Goal: Task Accomplishment & Management: Complete application form

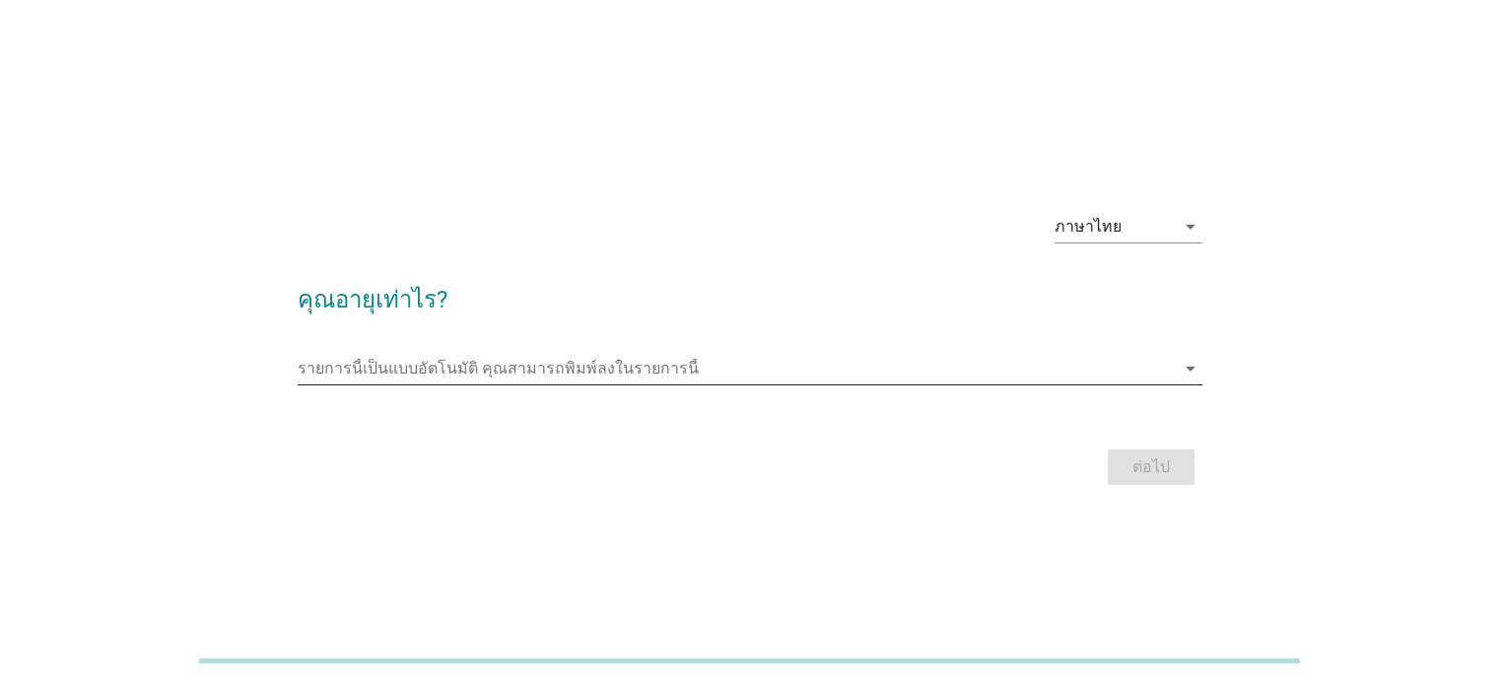
click at [451, 363] on input "รายการนี้เป็นแบบอัตโนมัติ คุณสามารถพิมพ์ลงในรายการนี้" at bounding box center [736, 369] width 877 height 32
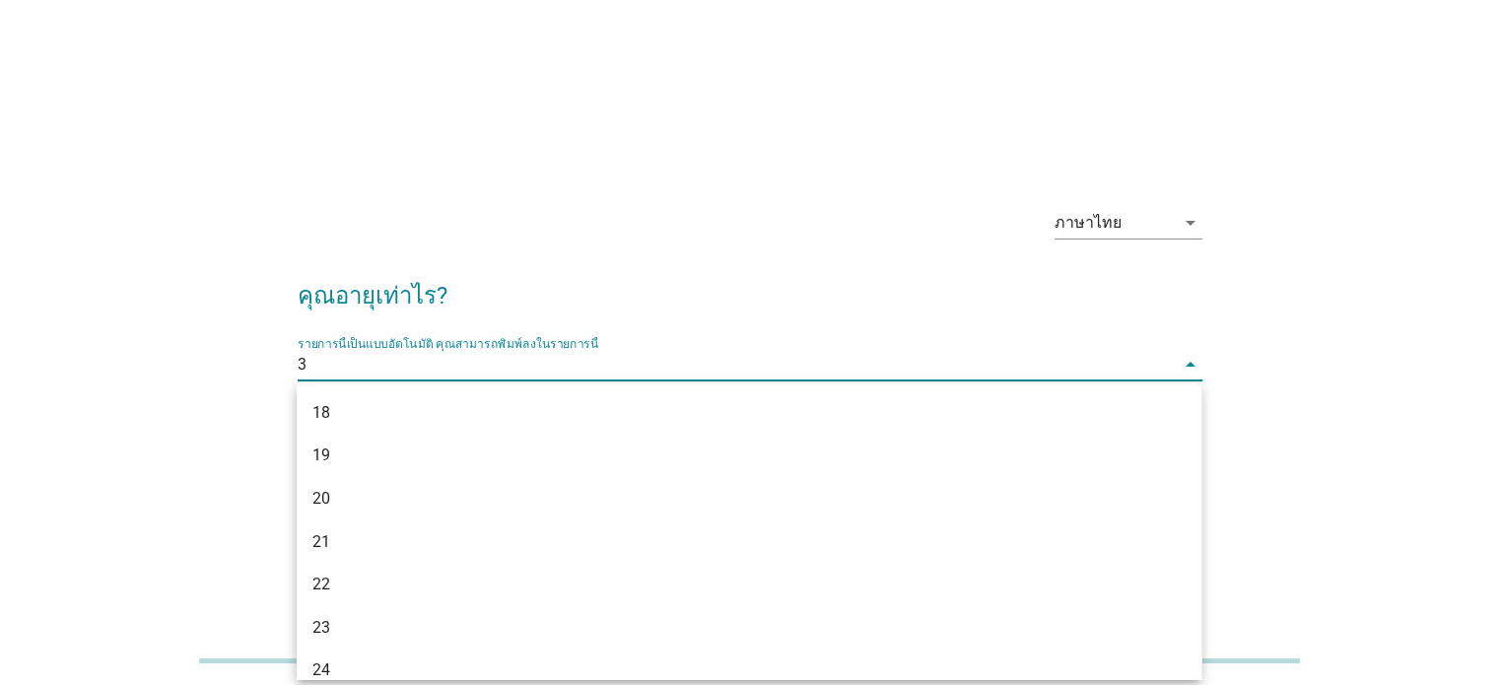
type input "31"
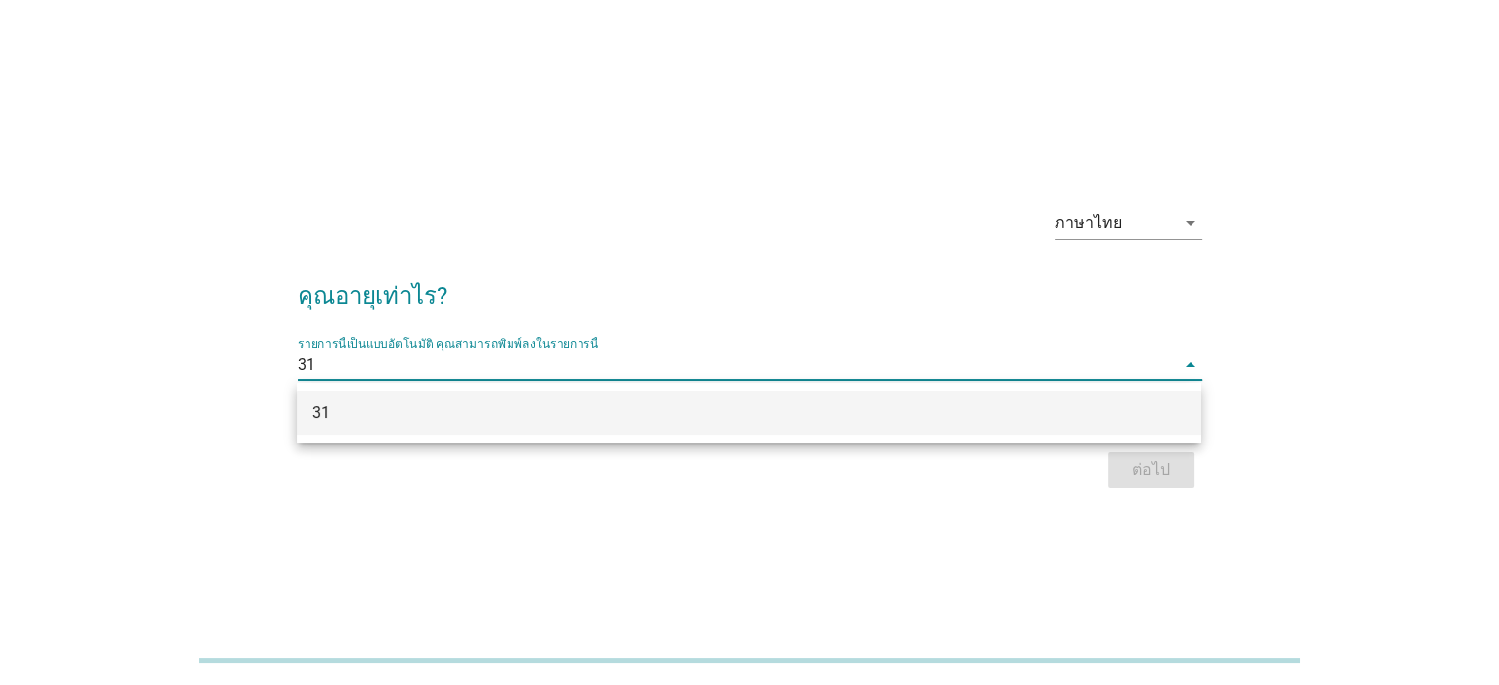
click at [466, 409] on div "31" at bounding box center [712, 413] width 800 height 24
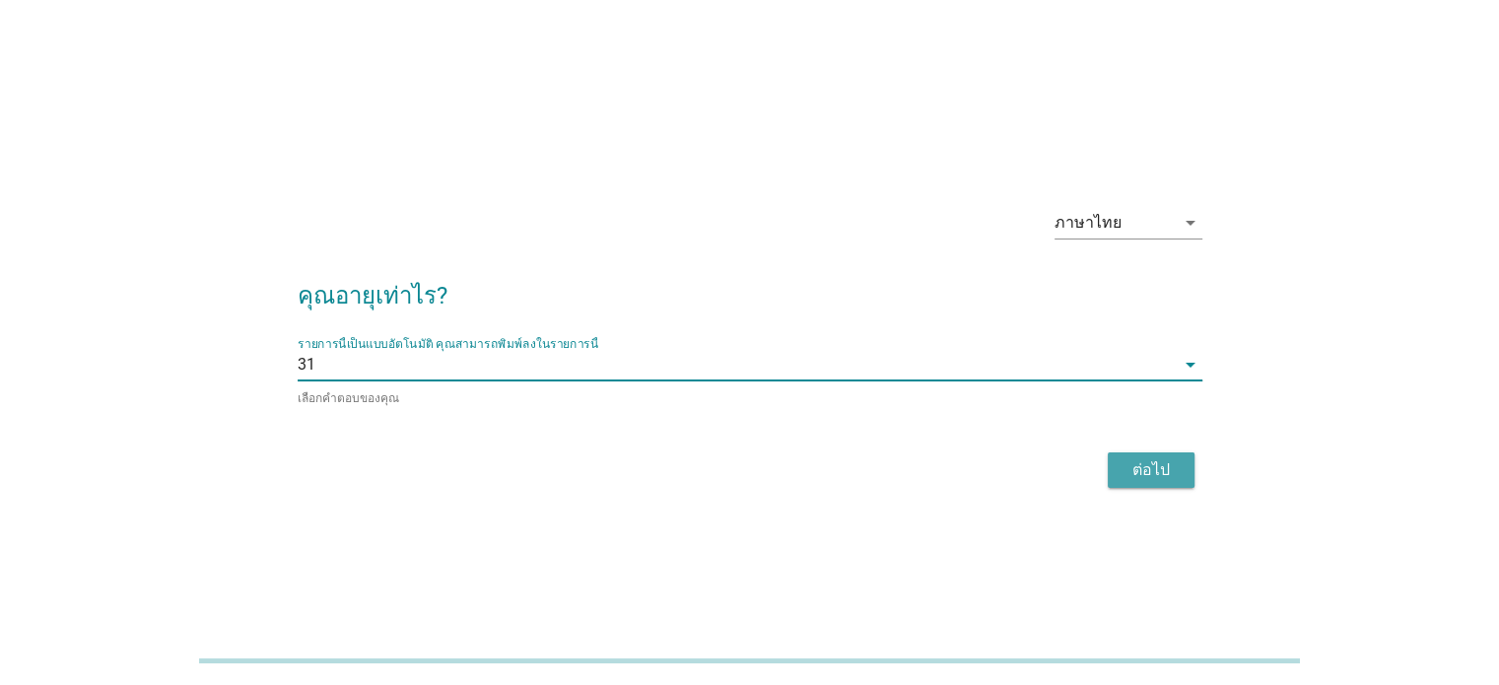
click at [1129, 465] on div "ต่อไป" at bounding box center [1151, 470] width 55 height 24
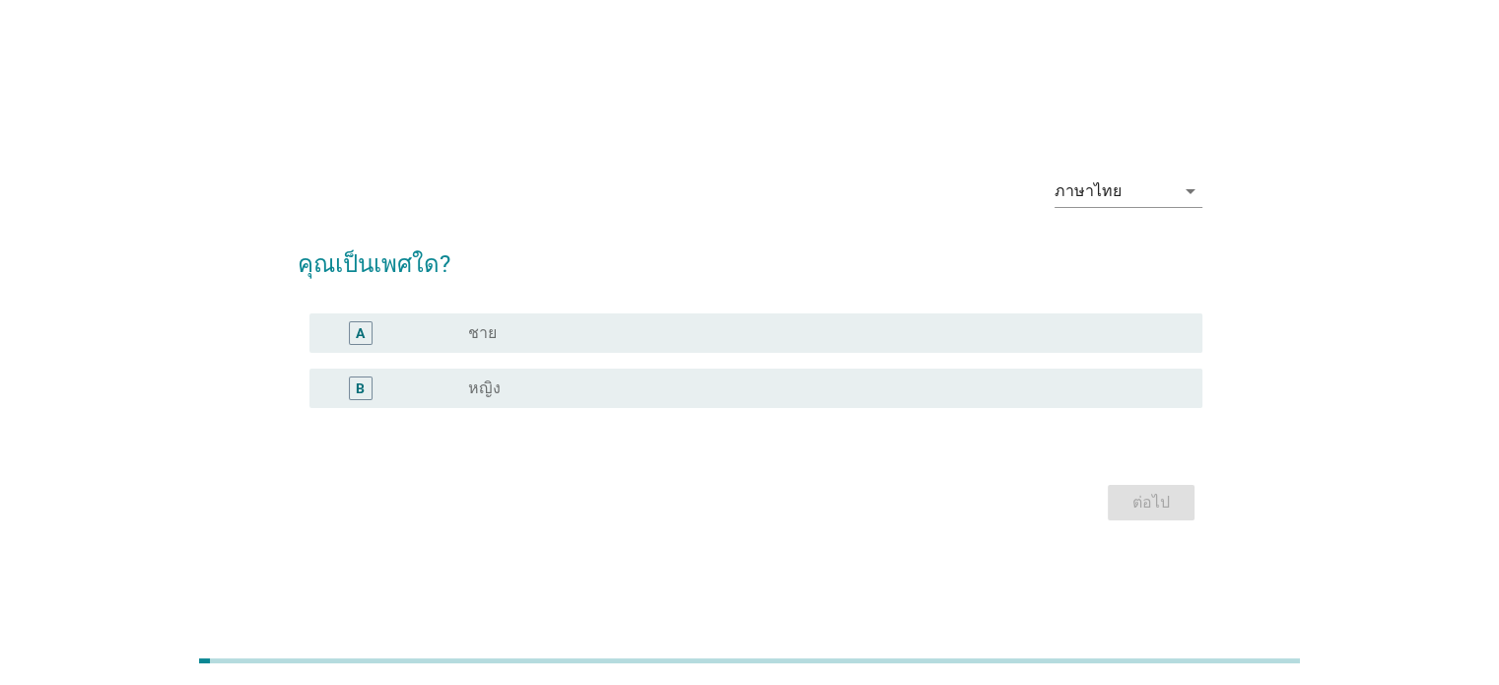
click at [623, 392] on div "radio_button_unchecked หญิง" at bounding box center [819, 388] width 702 height 20
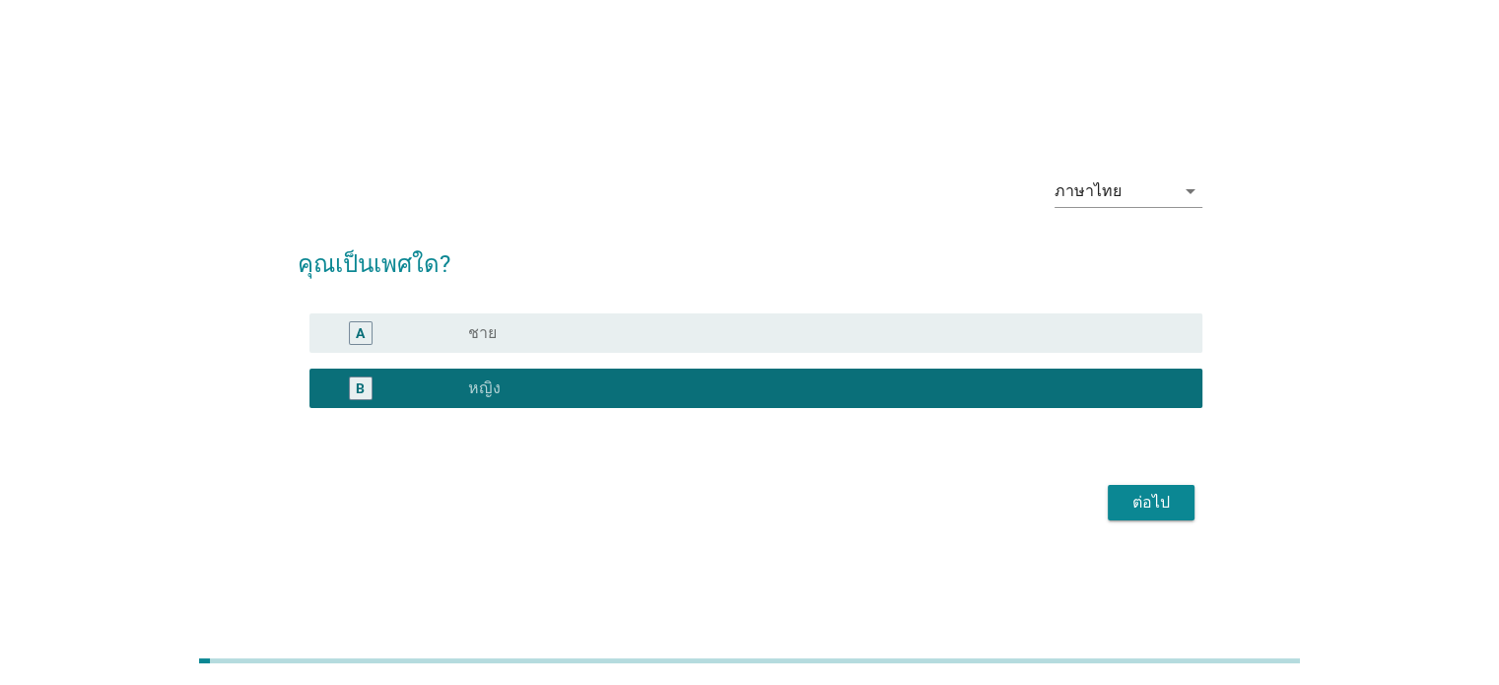
click at [1150, 482] on div "ต่อไป" at bounding box center [750, 502] width 905 height 47
click at [1151, 491] on div "ต่อไป" at bounding box center [1151, 503] width 55 height 24
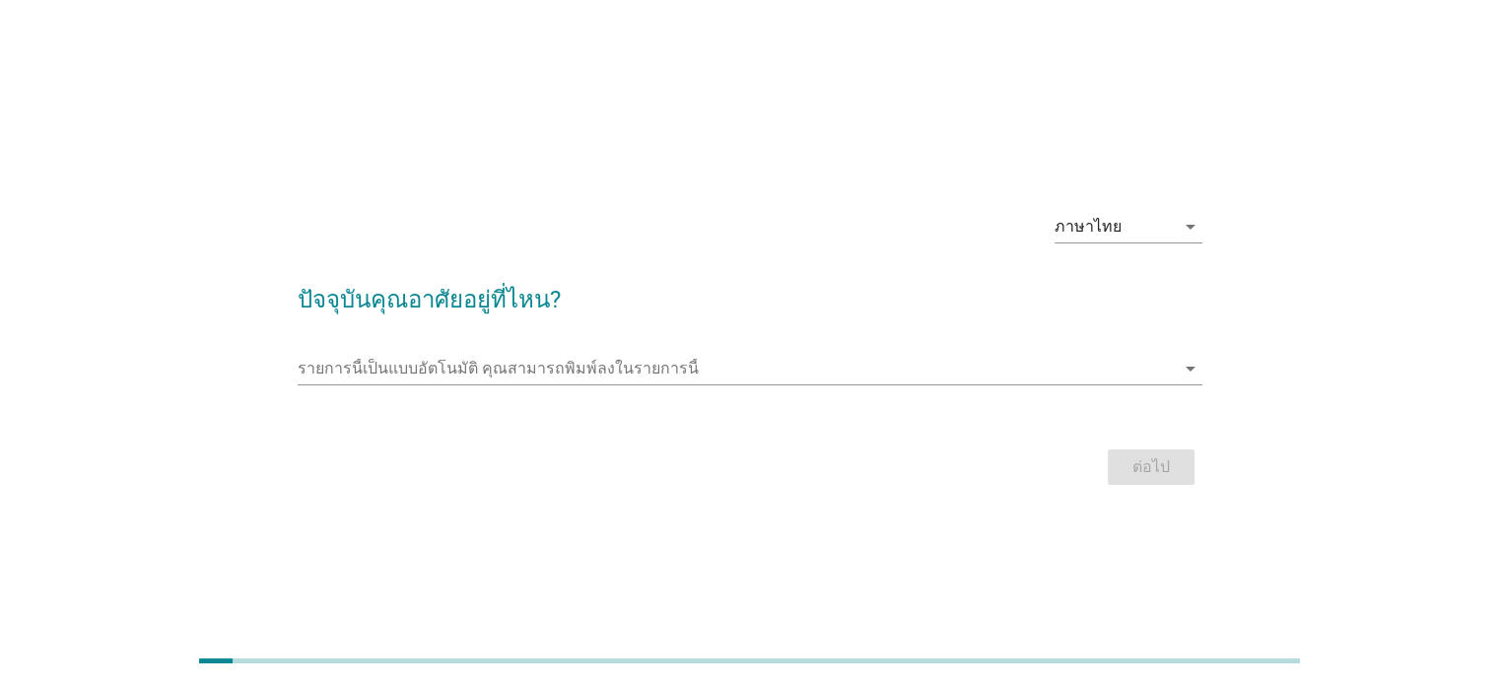
click at [729, 339] on form "ปัจจุบันคุณอาศัยอยู่ที่ไหน? รายการนี้เป็นแบบอัตโนมัติ คุณสามารถพิมพ์ลงในรายการน…" at bounding box center [750, 376] width 905 height 229
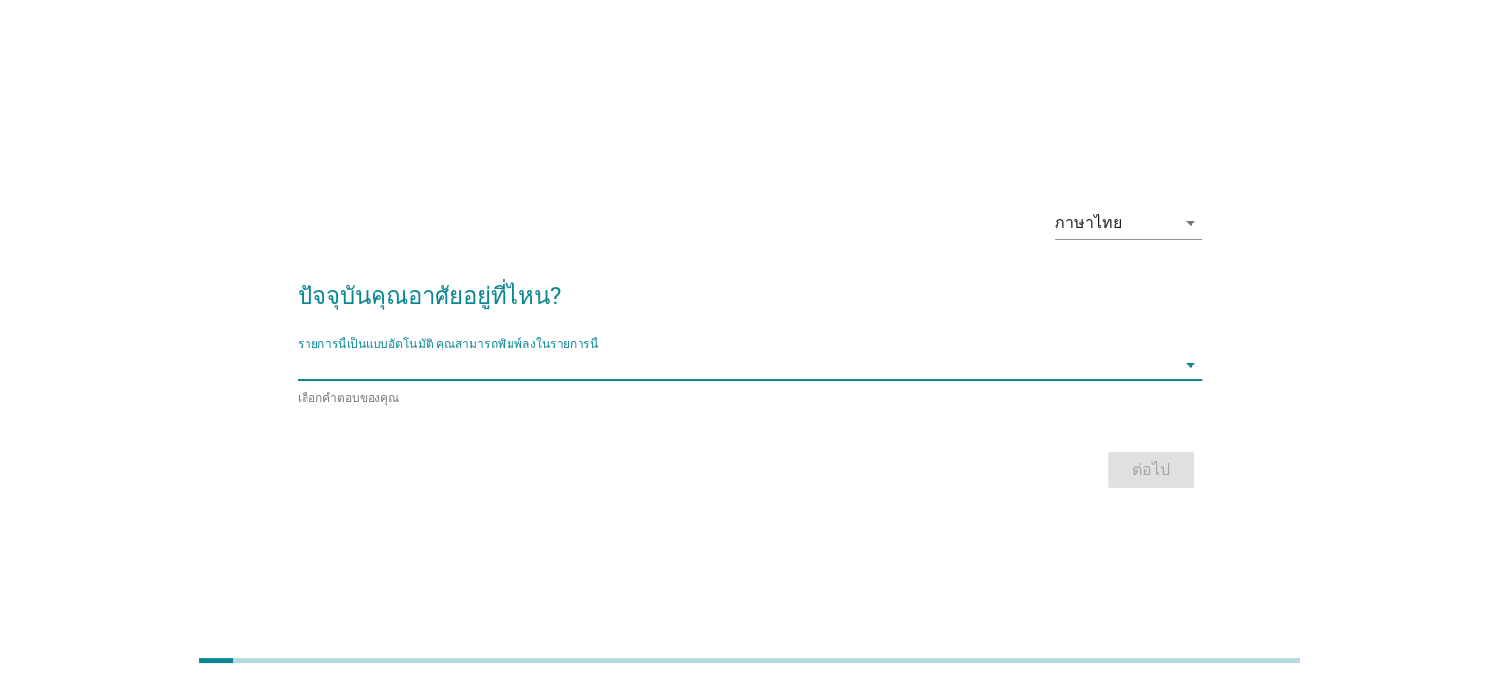
click at [680, 377] on input "รายการนี้เป็นแบบอัตโนมัติ คุณสามารถพิมพ์ลงในรายการนี้" at bounding box center [736, 365] width 877 height 32
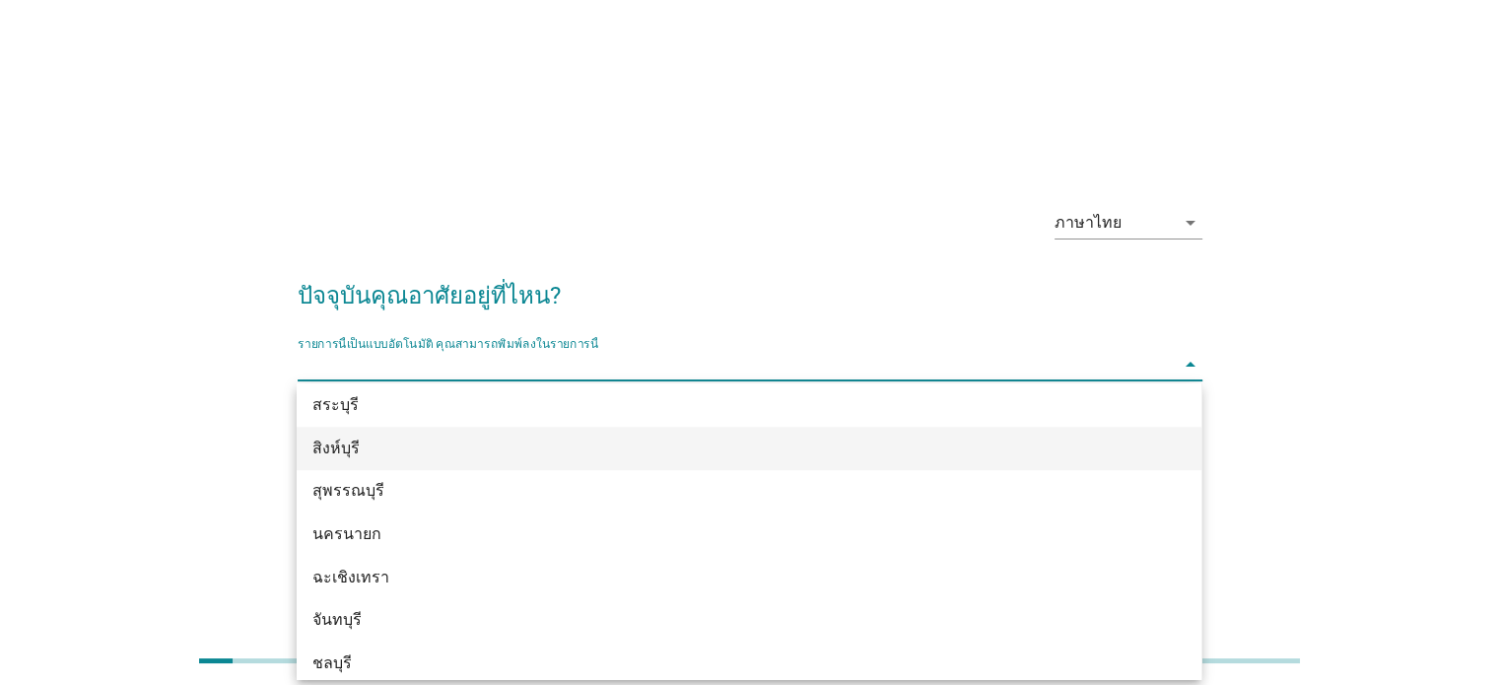
scroll to position [1873, 0]
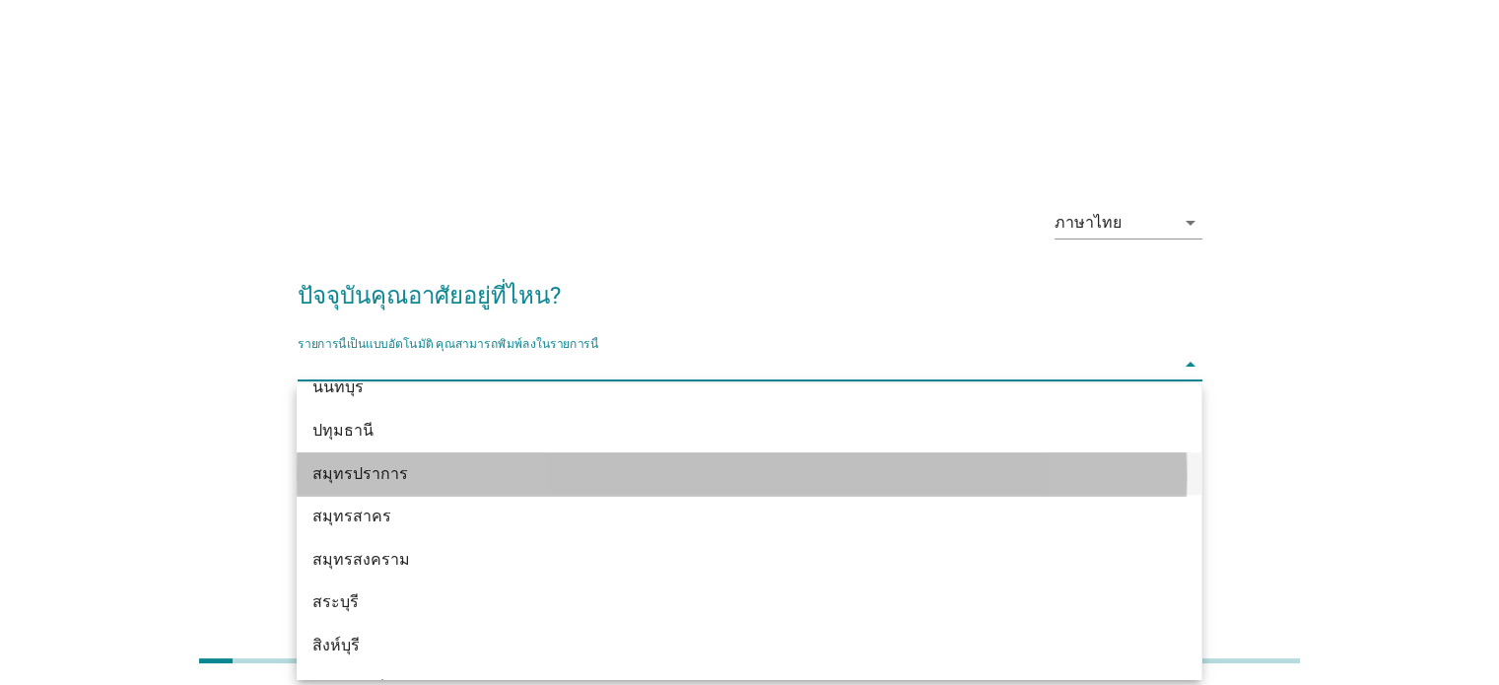
click at [393, 484] on div "สมุทรปราการ" at bounding box center [712, 474] width 800 height 24
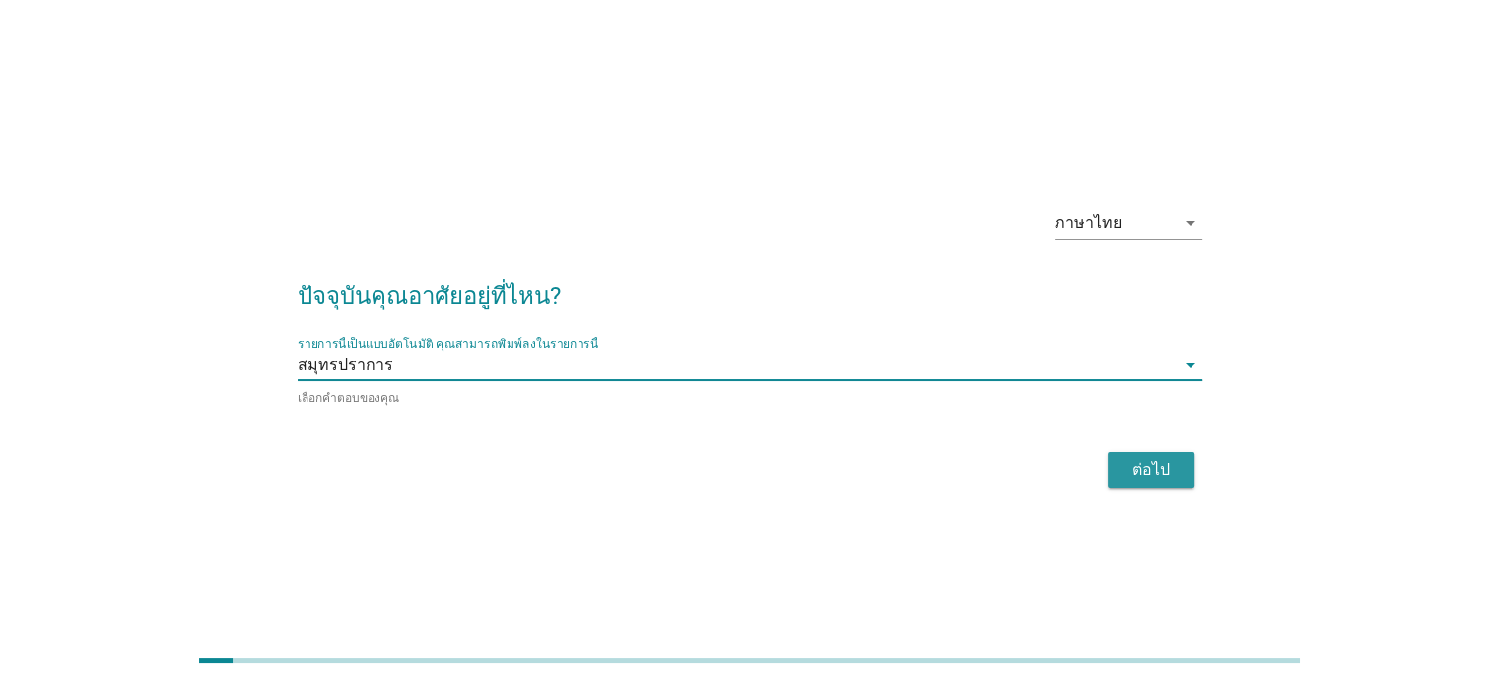
click at [1165, 458] on div "ต่อไป" at bounding box center [1151, 470] width 55 height 24
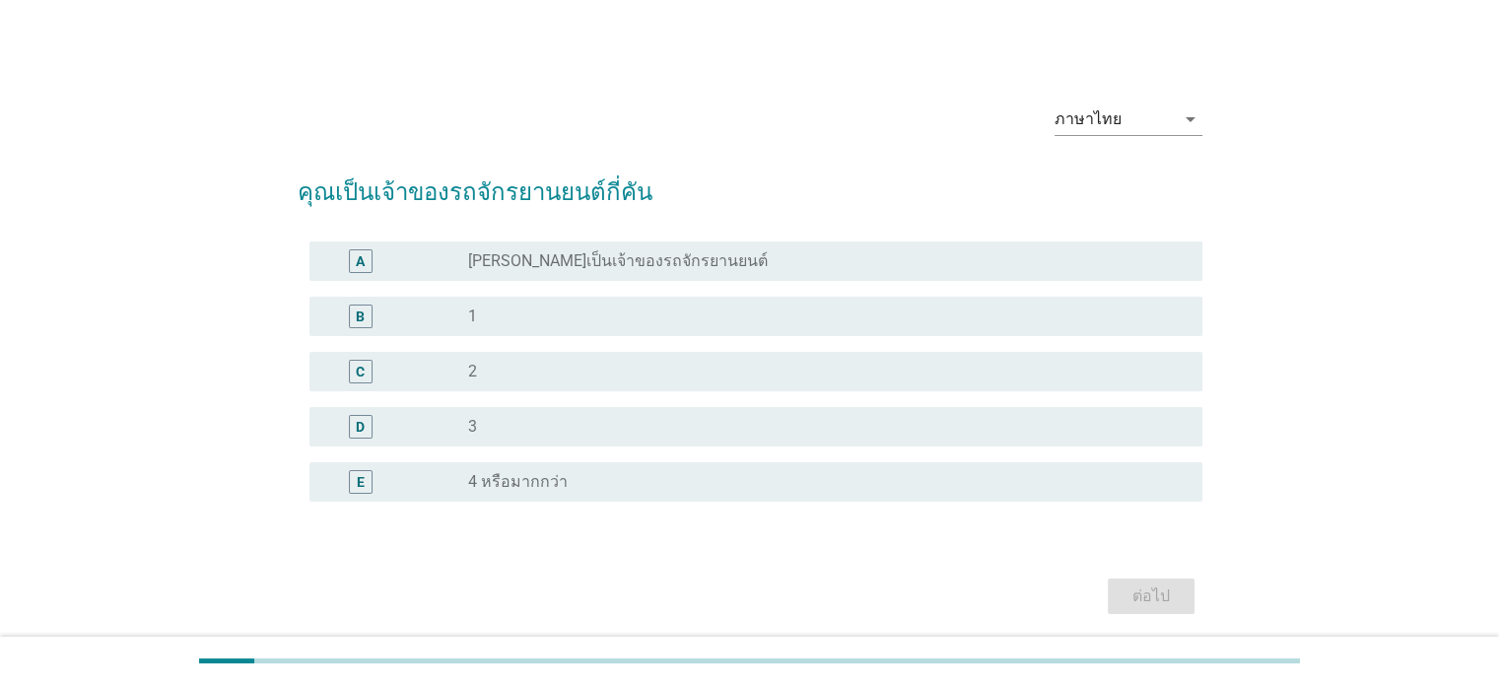
click at [790, 318] on div "radio_button_unchecked 1" at bounding box center [819, 317] width 702 height 20
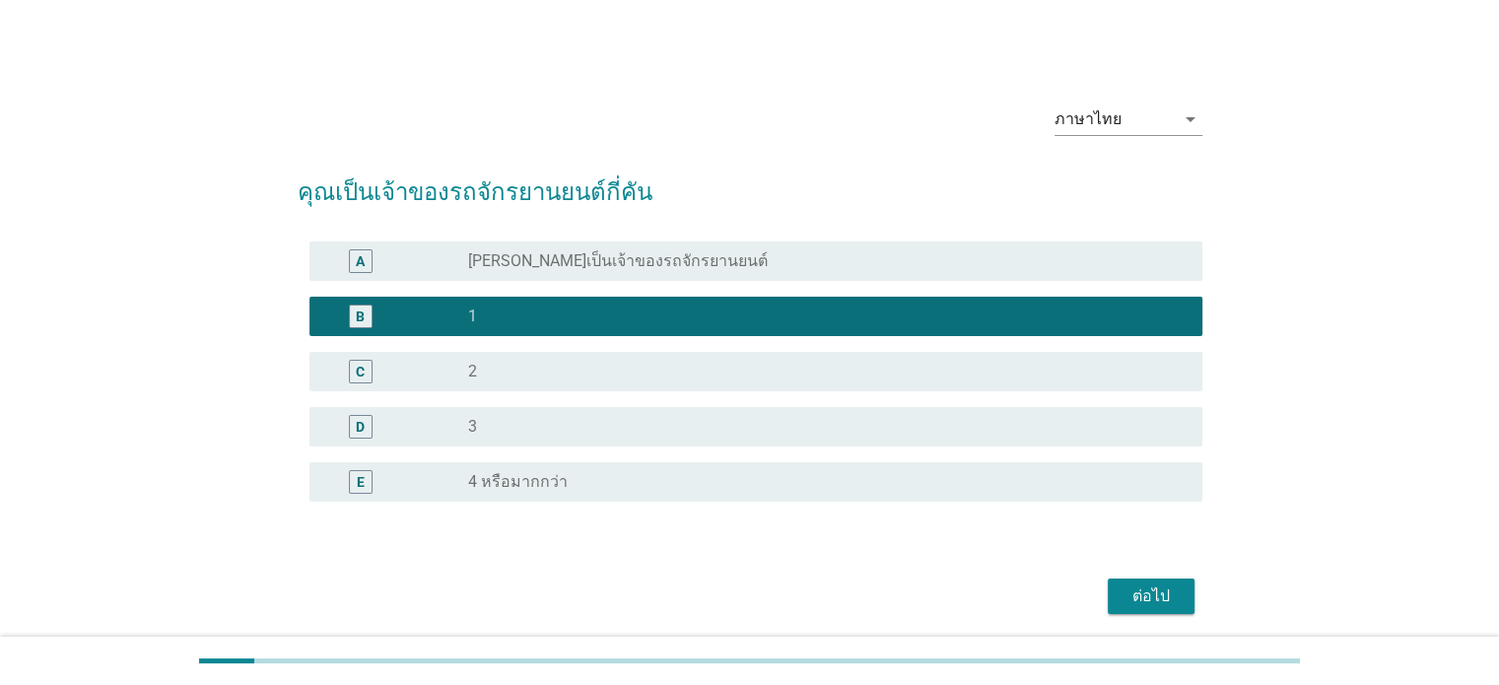
click at [1145, 587] on div "ต่อไป" at bounding box center [1151, 596] width 55 height 24
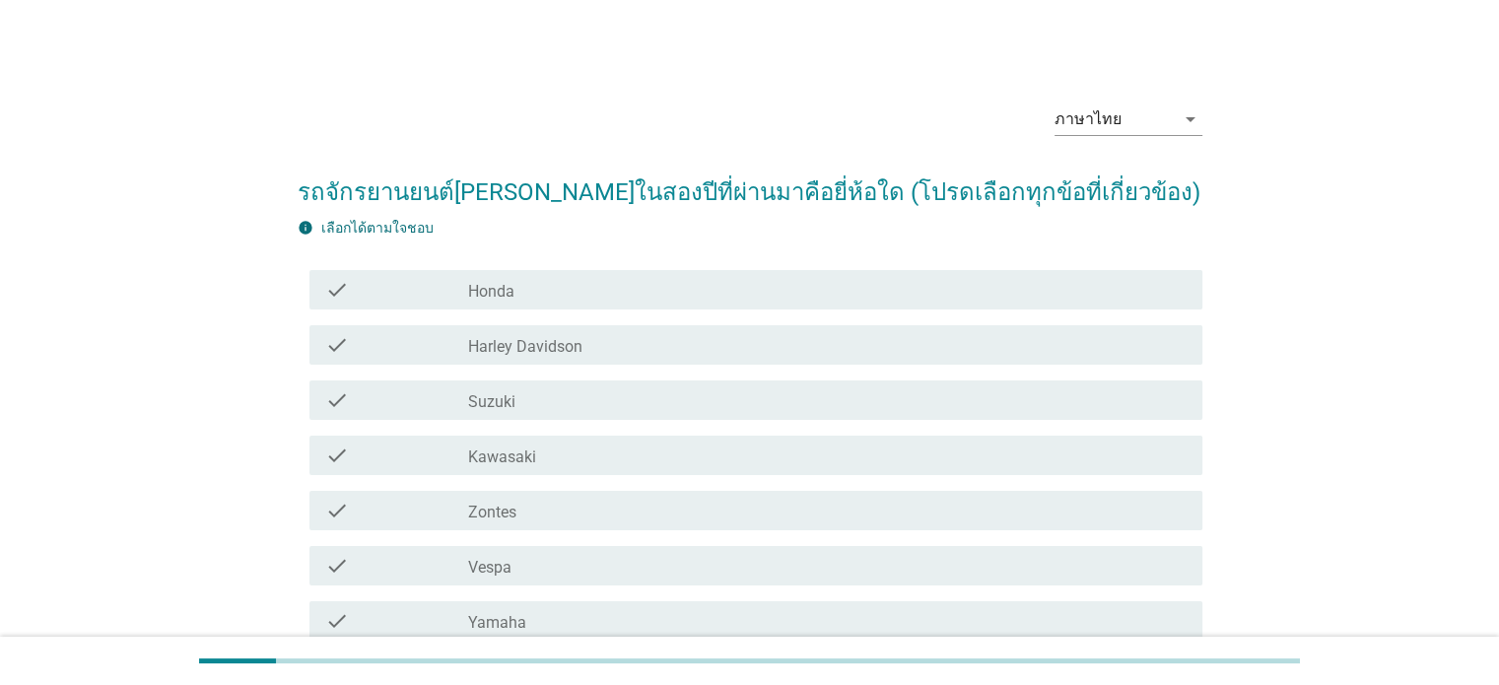
click at [785, 289] on div "check_box_outline_blank Honda" at bounding box center [827, 290] width 718 height 24
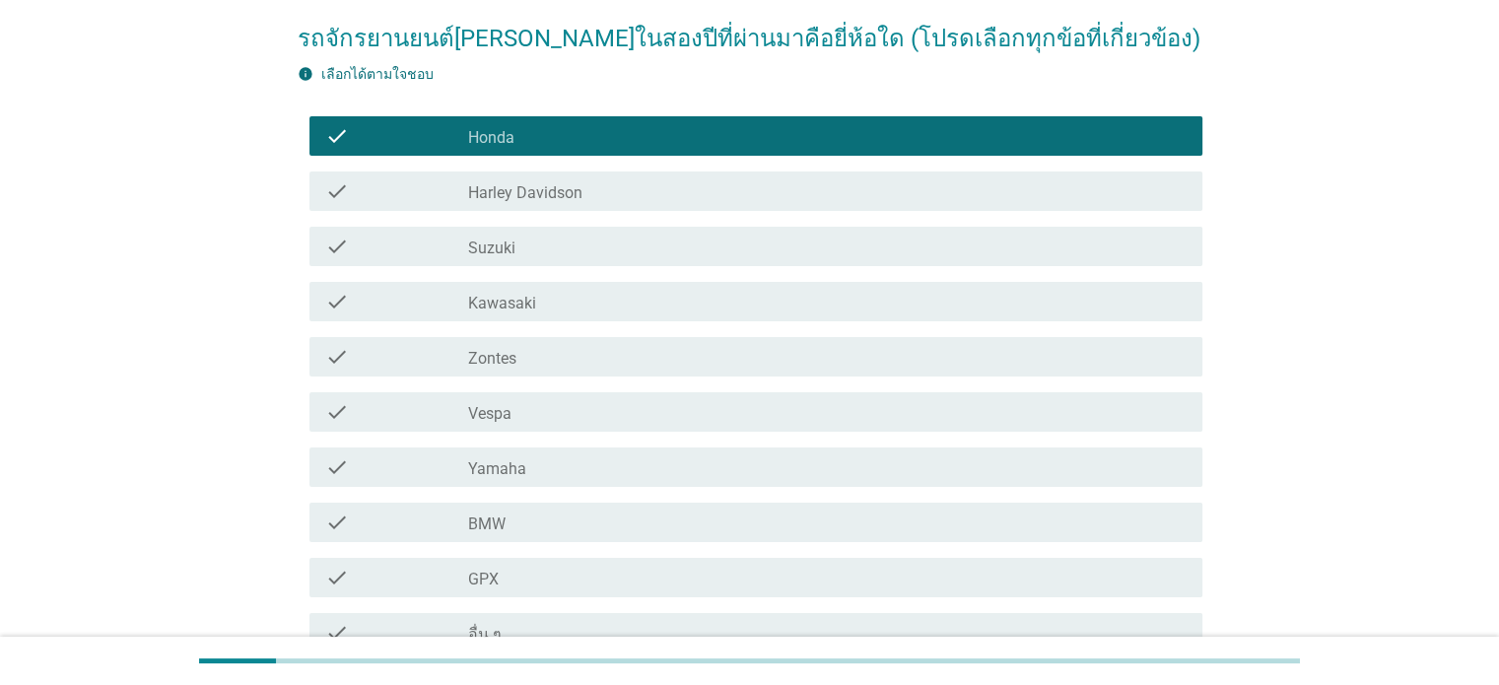
scroll to position [351, 0]
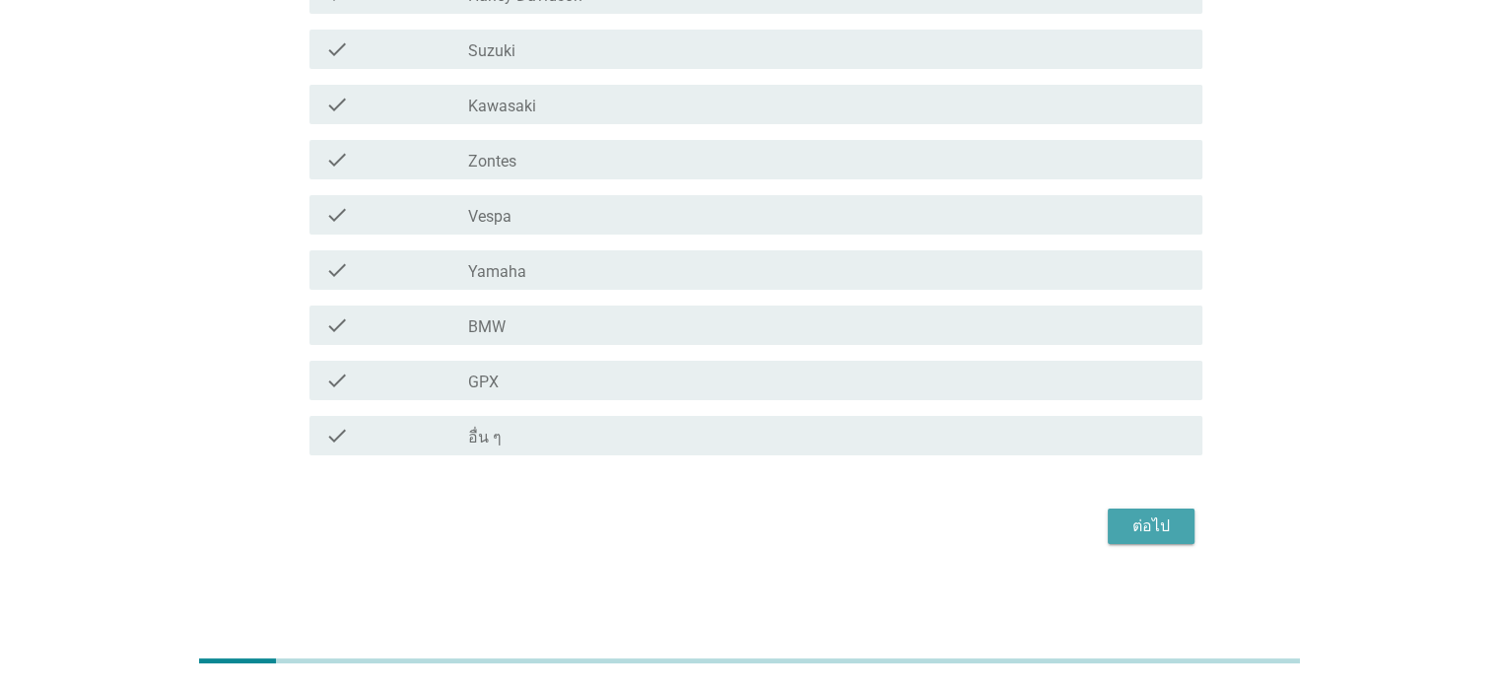
click at [1145, 539] on button "ต่อไป" at bounding box center [1151, 526] width 87 height 35
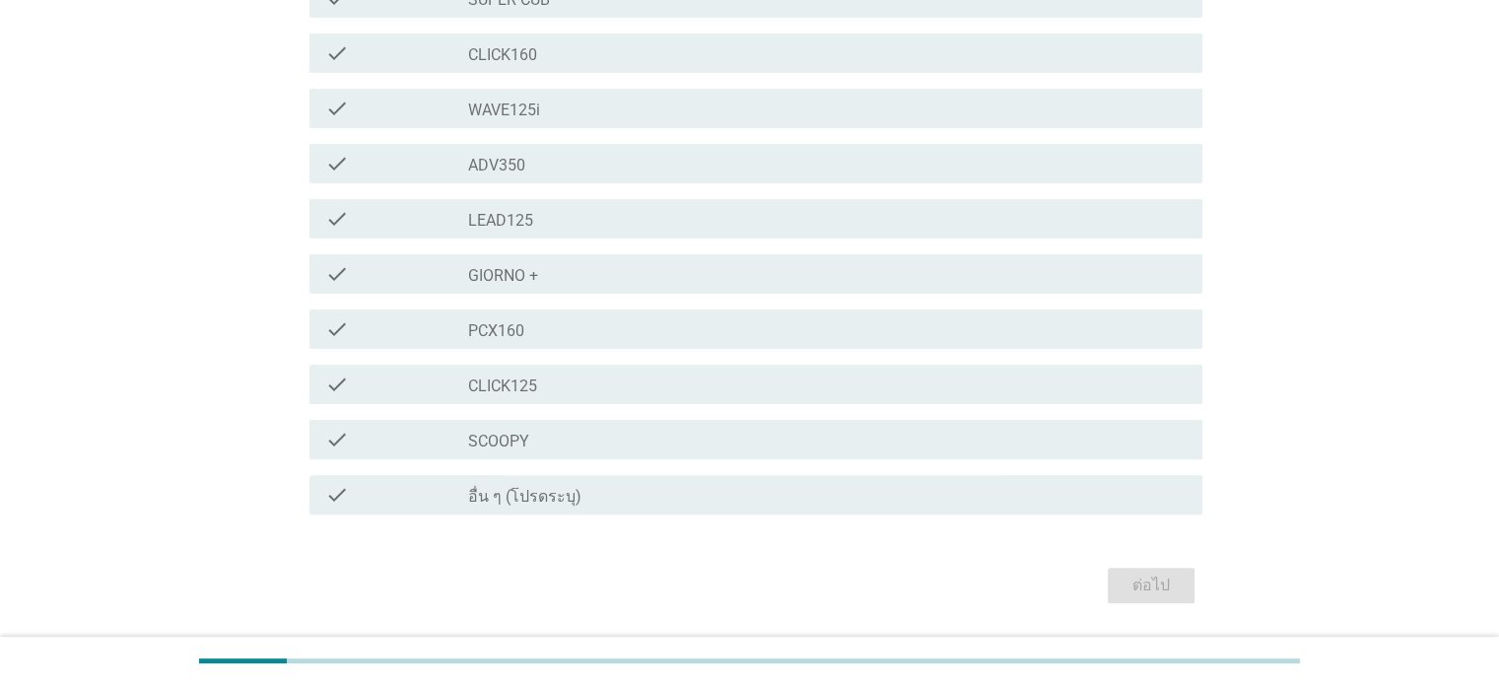
scroll to position [552, 0]
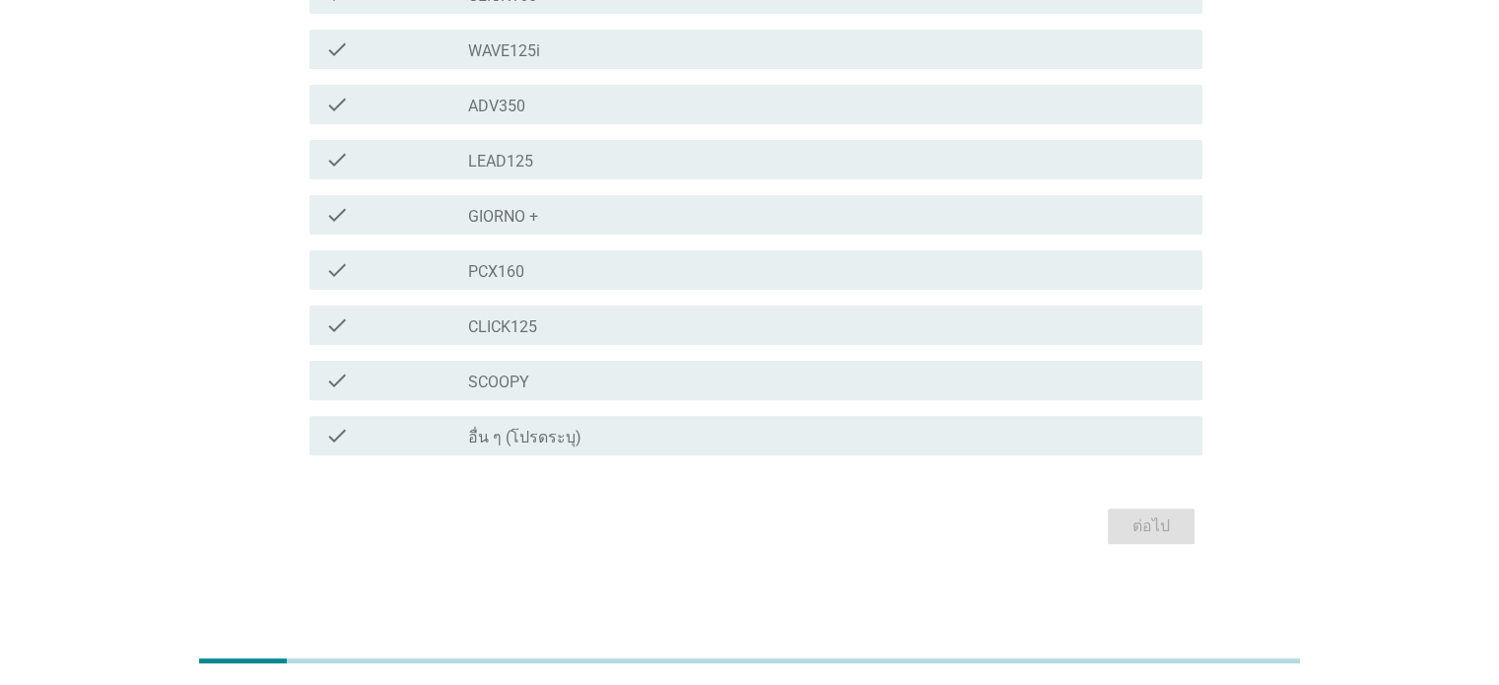
click at [599, 447] on div "check check_box_outline_blank อื่น ๆ (โปรดระบุ)" at bounding box center [755, 435] width 893 height 39
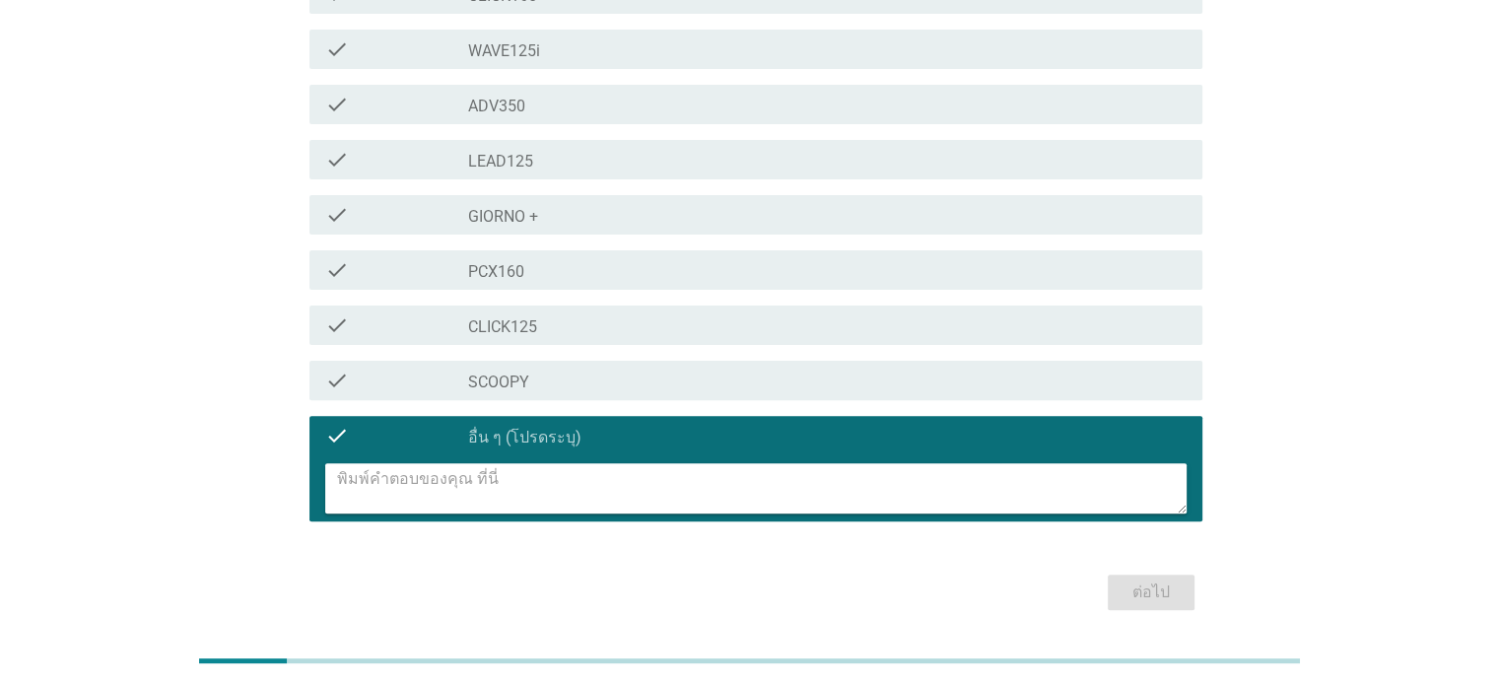
click at [511, 512] on textarea at bounding box center [762, 488] width 850 height 50
type textarea "ฉ"
type textarea "Click150I"
click at [1148, 591] on div "ต่อไป" at bounding box center [1151, 593] width 55 height 24
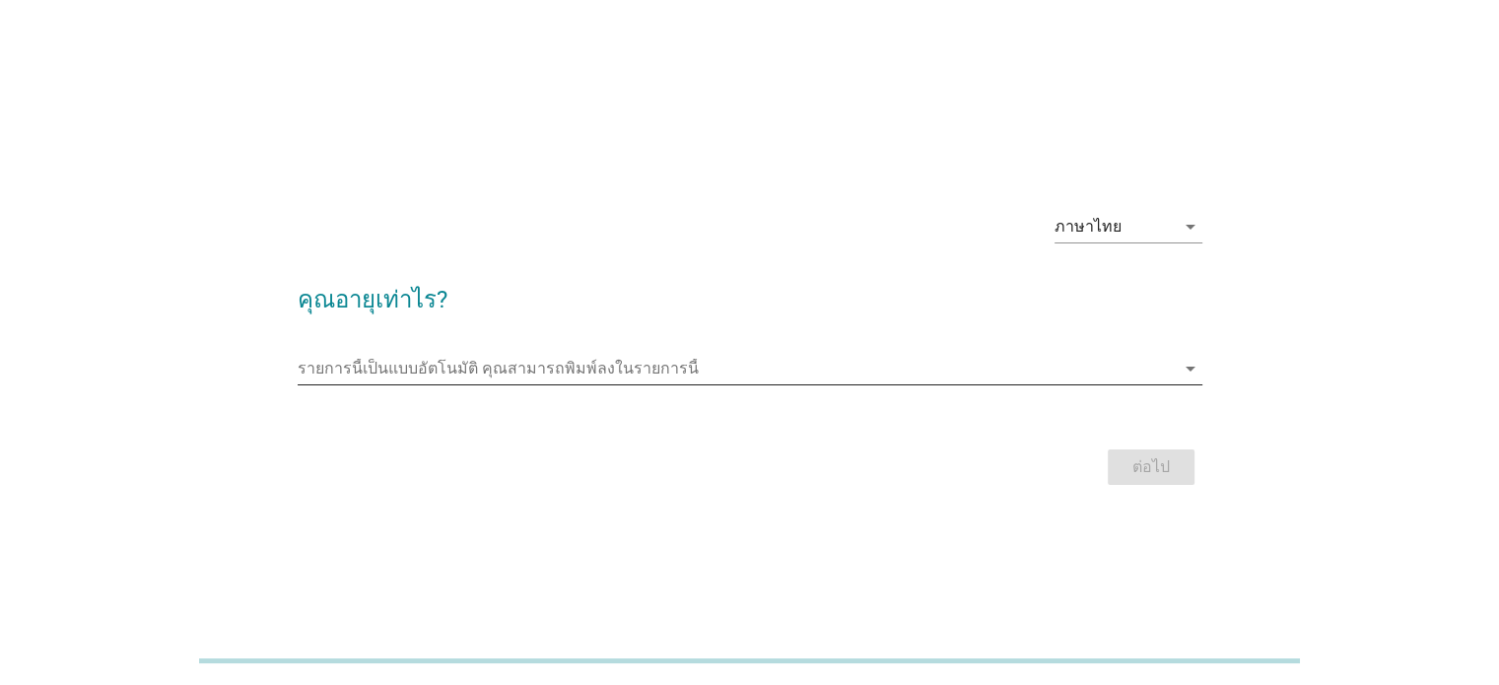
click at [718, 373] on input "รายการนี้เป็นแบบอัตโนมัติ คุณสามารถพิมพ์ลงในรายการนี้" at bounding box center [736, 369] width 877 height 32
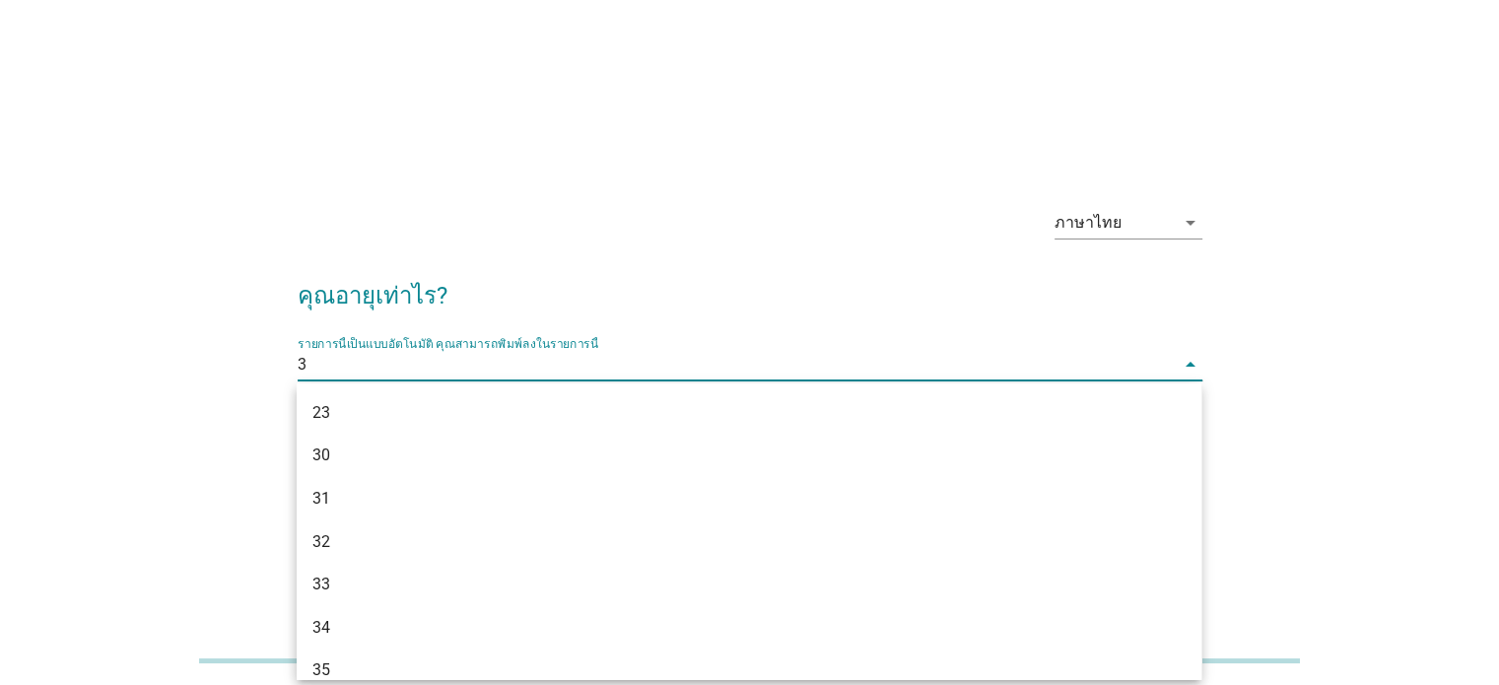
type input "31"
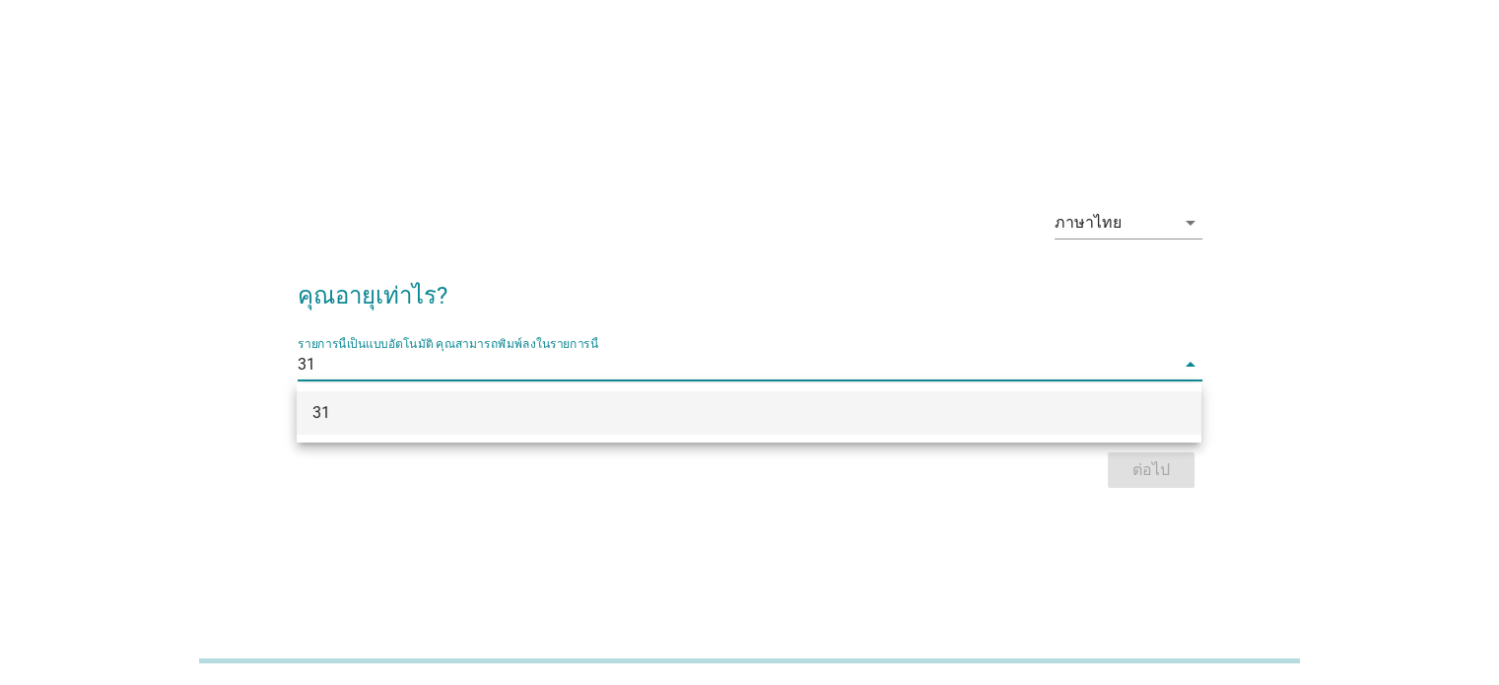
drag, startPoint x: 878, startPoint y: 415, endPoint x: 993, endPoint y: 448, distance: 120.1
click at [879, 415] on div "31" at bounding box center [712, 413] width 800 height 24
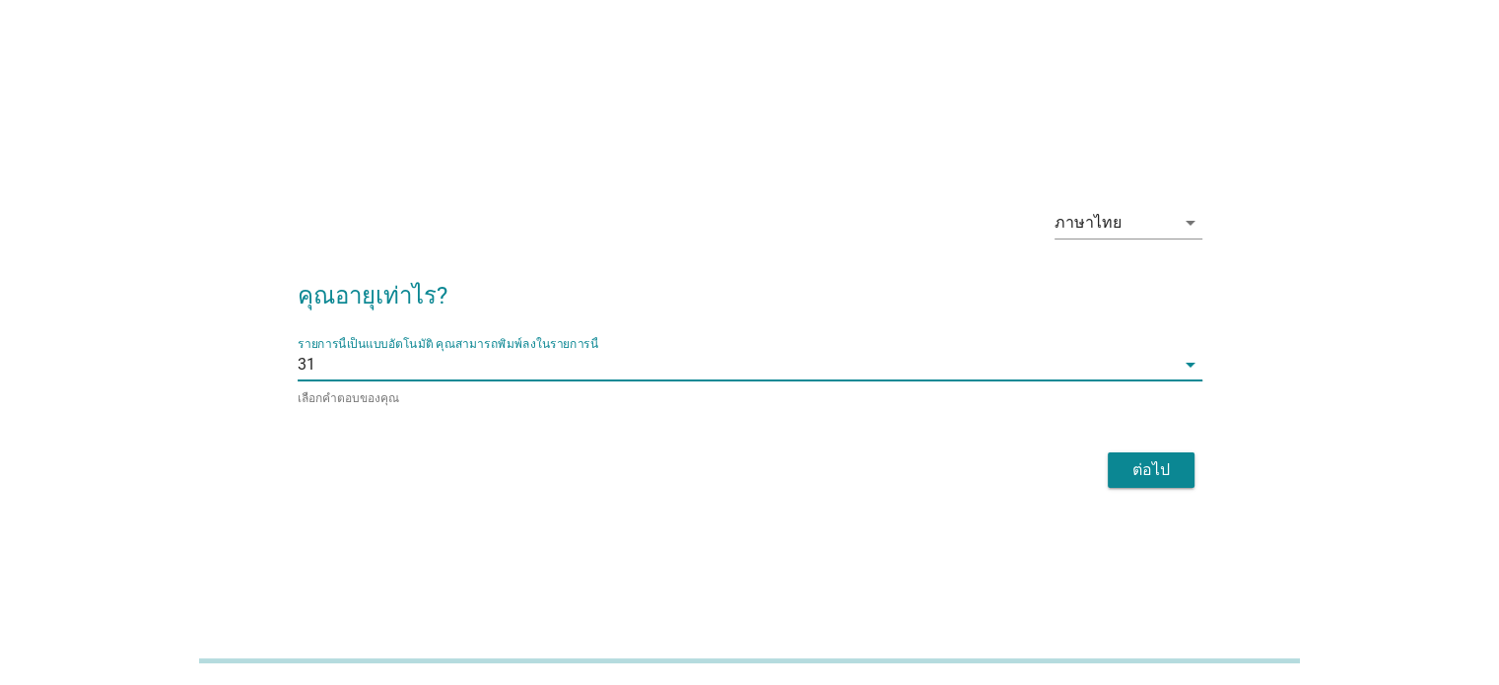
click at [1120, 479] on button "ต่อไป" at bounding box center [1151, 469] width 87 height 35
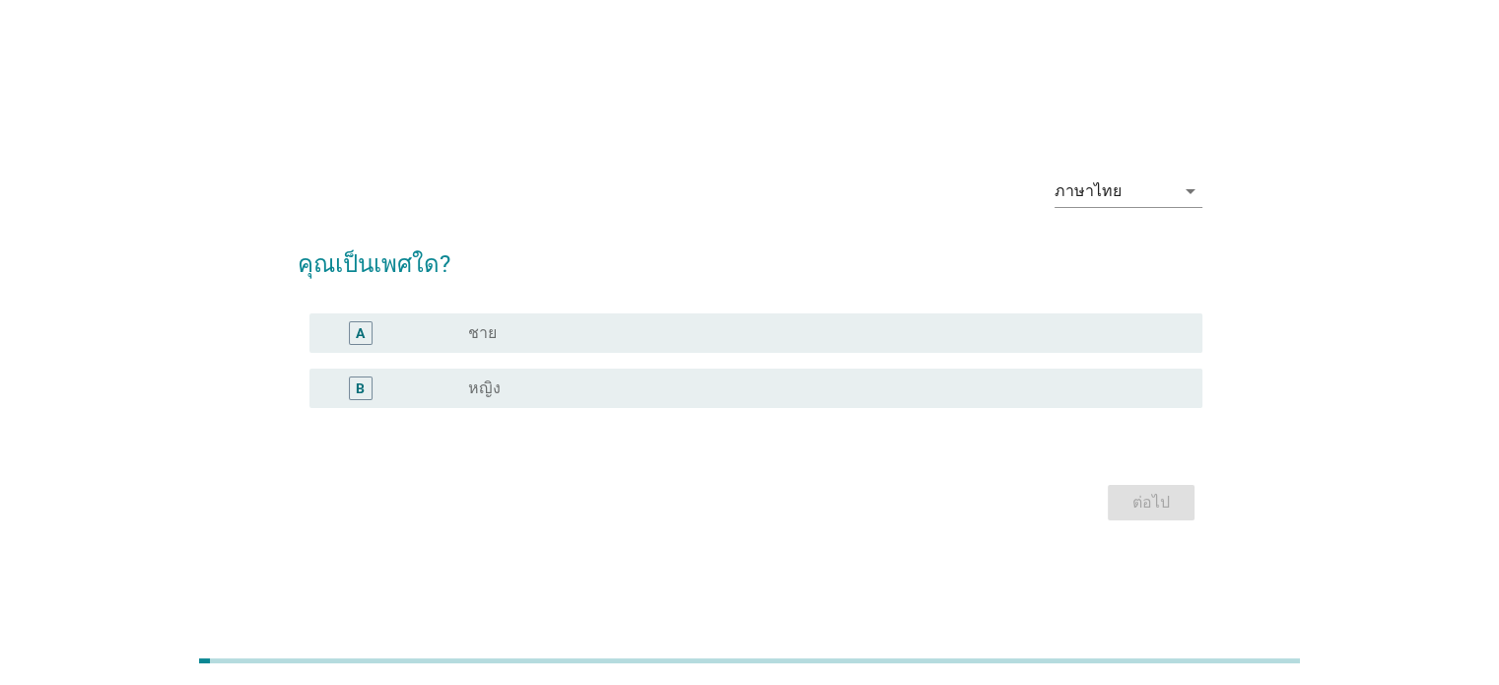
click at [482, 392] on label "หญิง" at bounding box center [484, 388] width 33 height 20
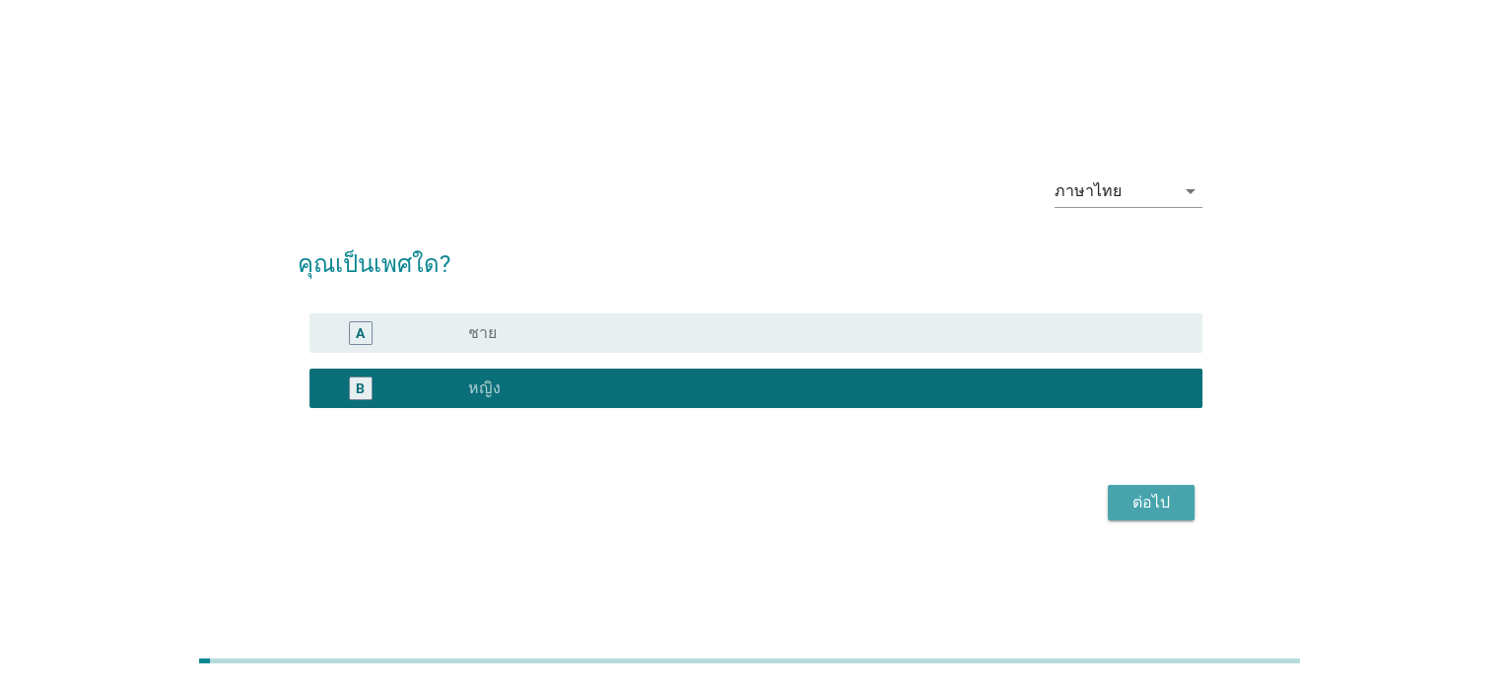
click at [1182, 514] on button "ต่อไป" at bounding box center [1151, 502] width 87 height 35
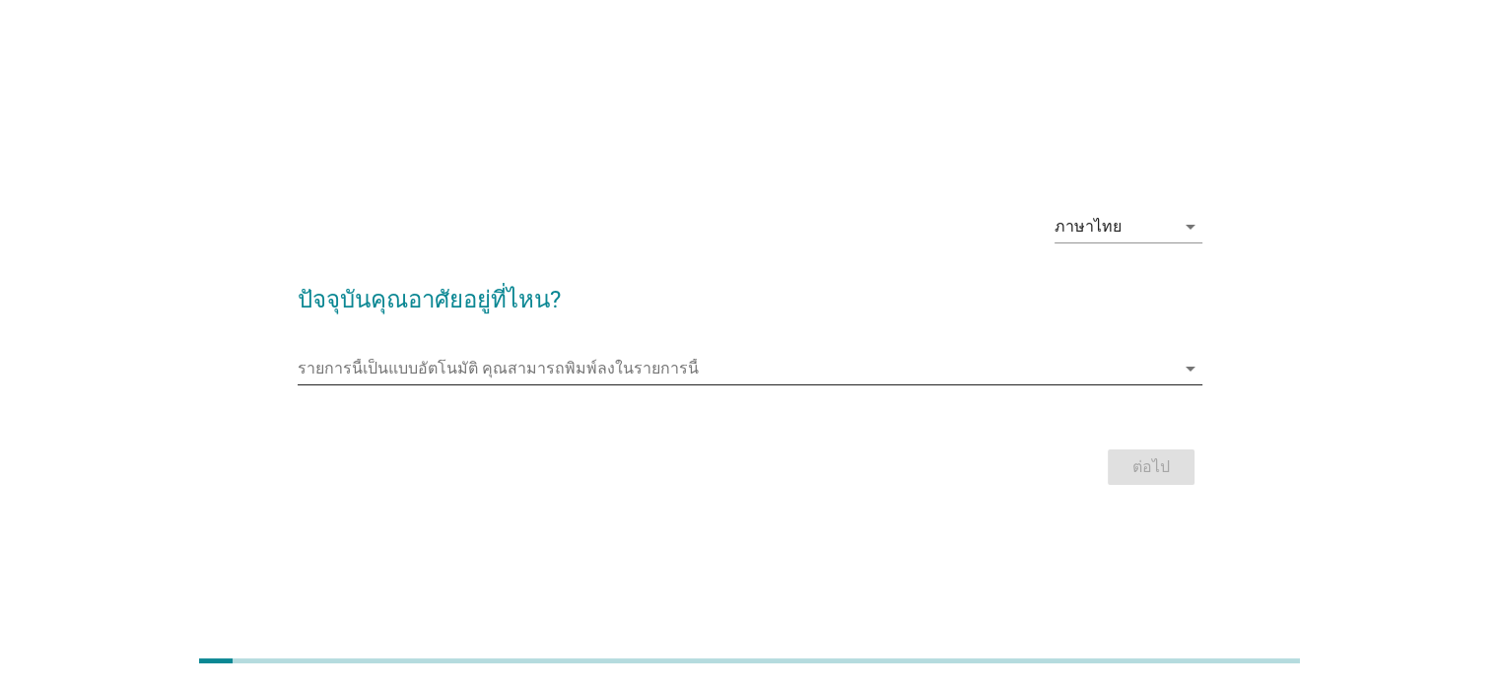
click at [630, 372] on input "รายการนี้เป็นแบบอัตโนมัติ คุณสามารถพิมพ์ลงในรายการนี้" at bounding box center [736, 369] width 877 height 32
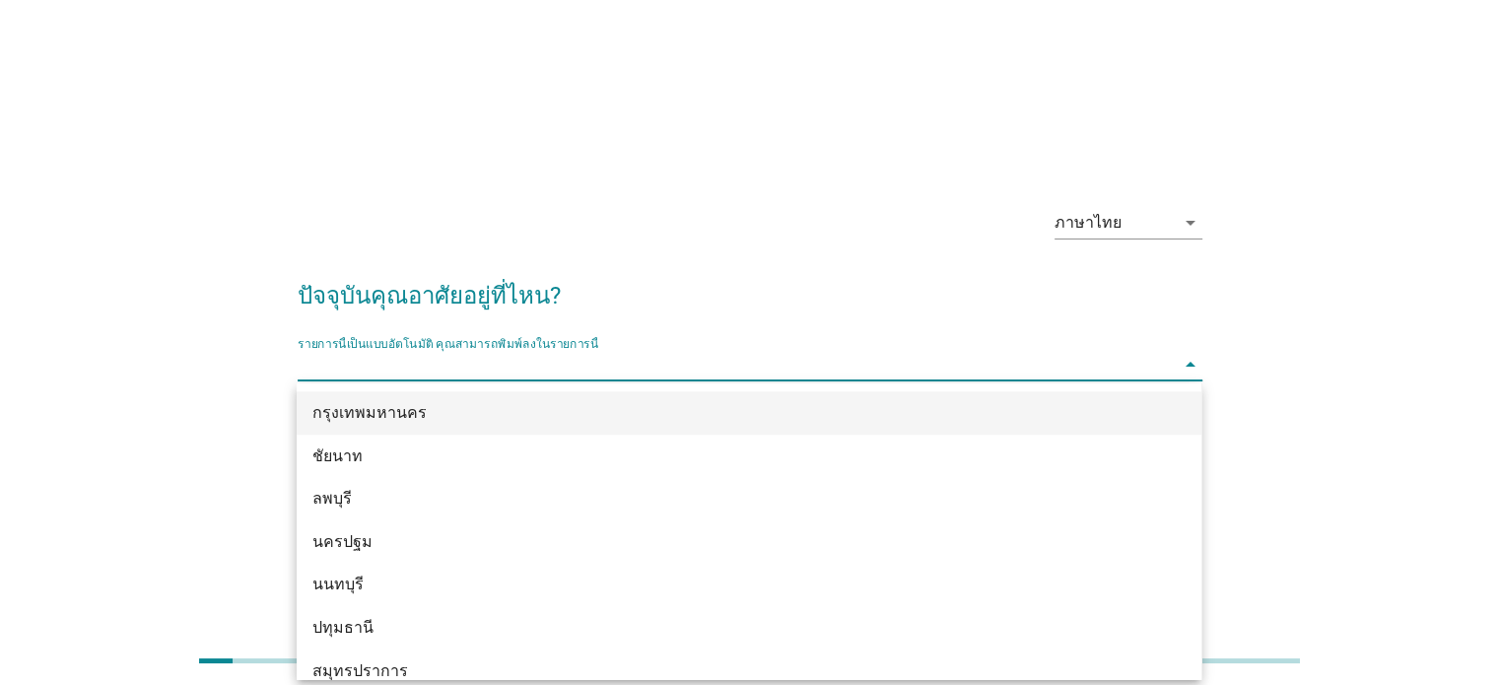
scroll to position [1774, 0]
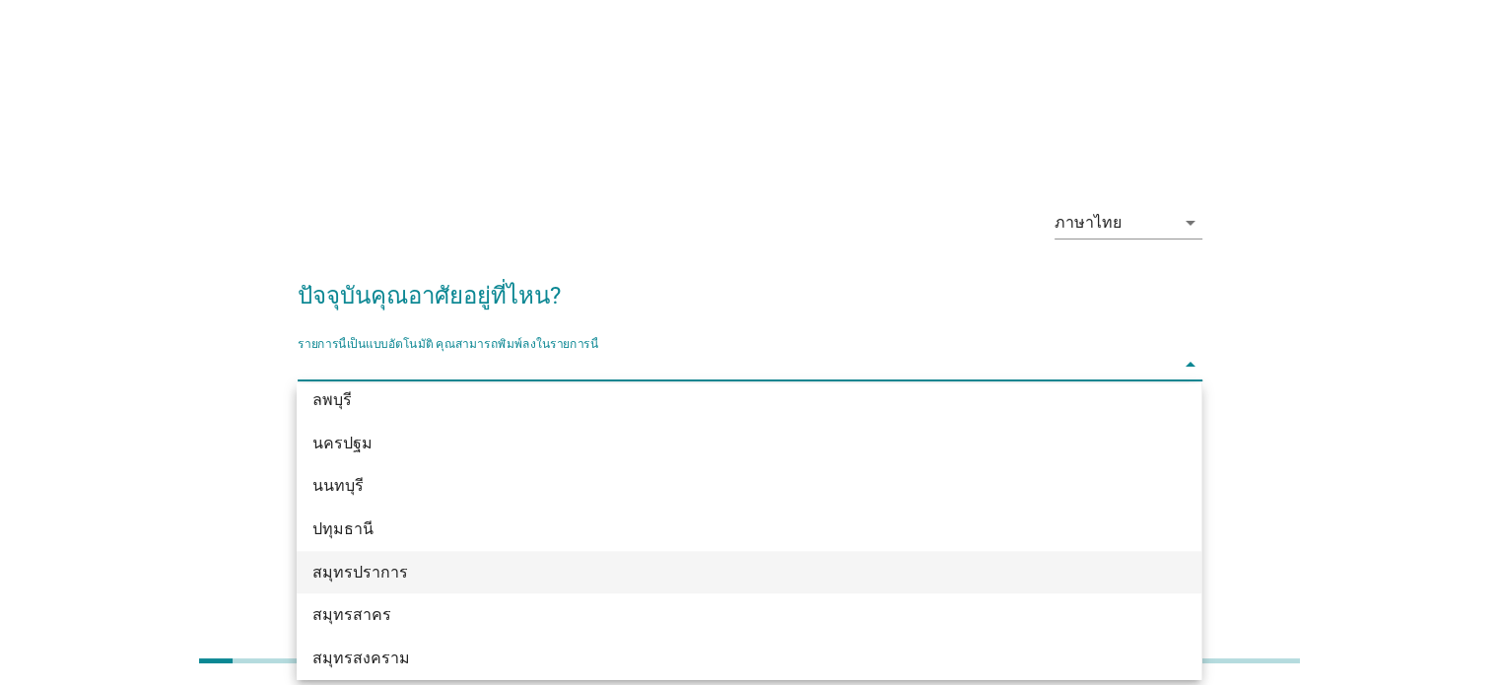
click at [380, 574] on div "สมุทรปราการ" at bounding box center [712, 573] width 800 height 24
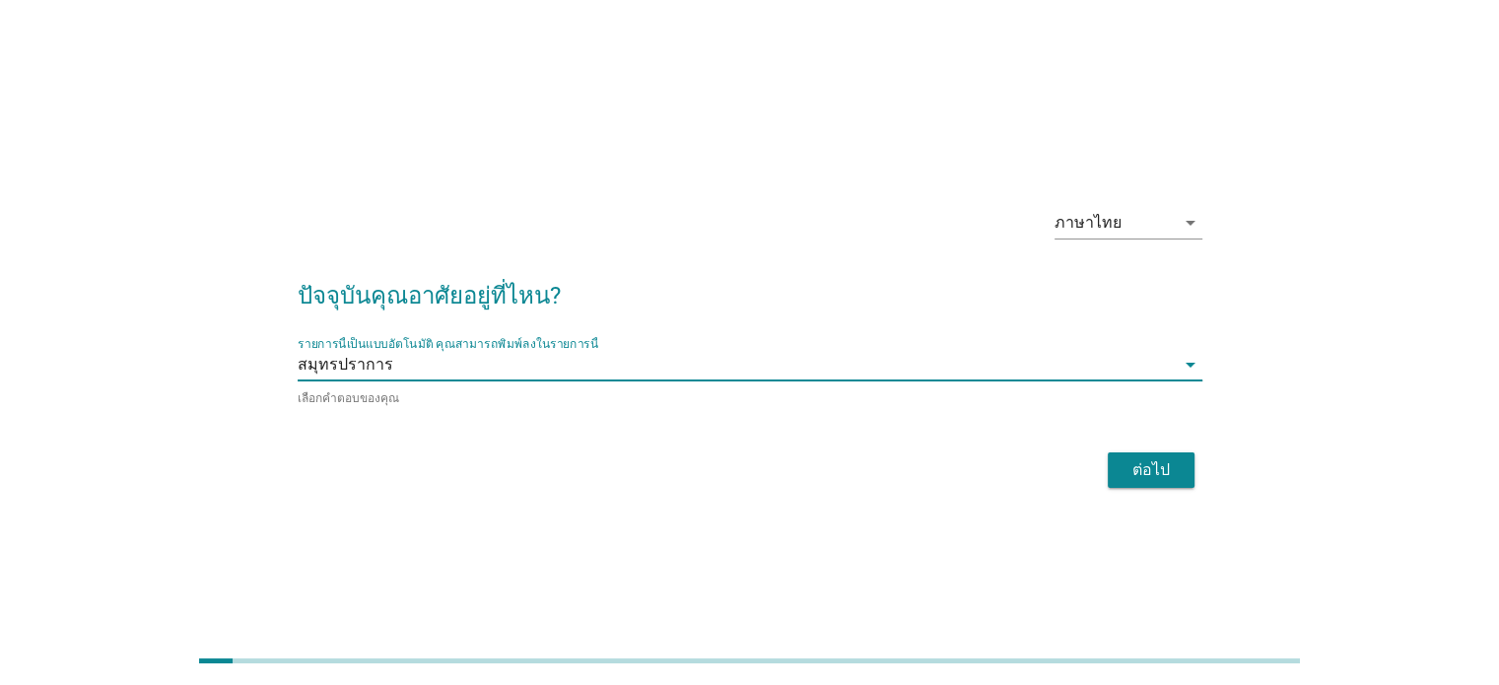
click at [1129, 488] on div "ต่อไป" at bounding box center [750, 469] width 905 height 47
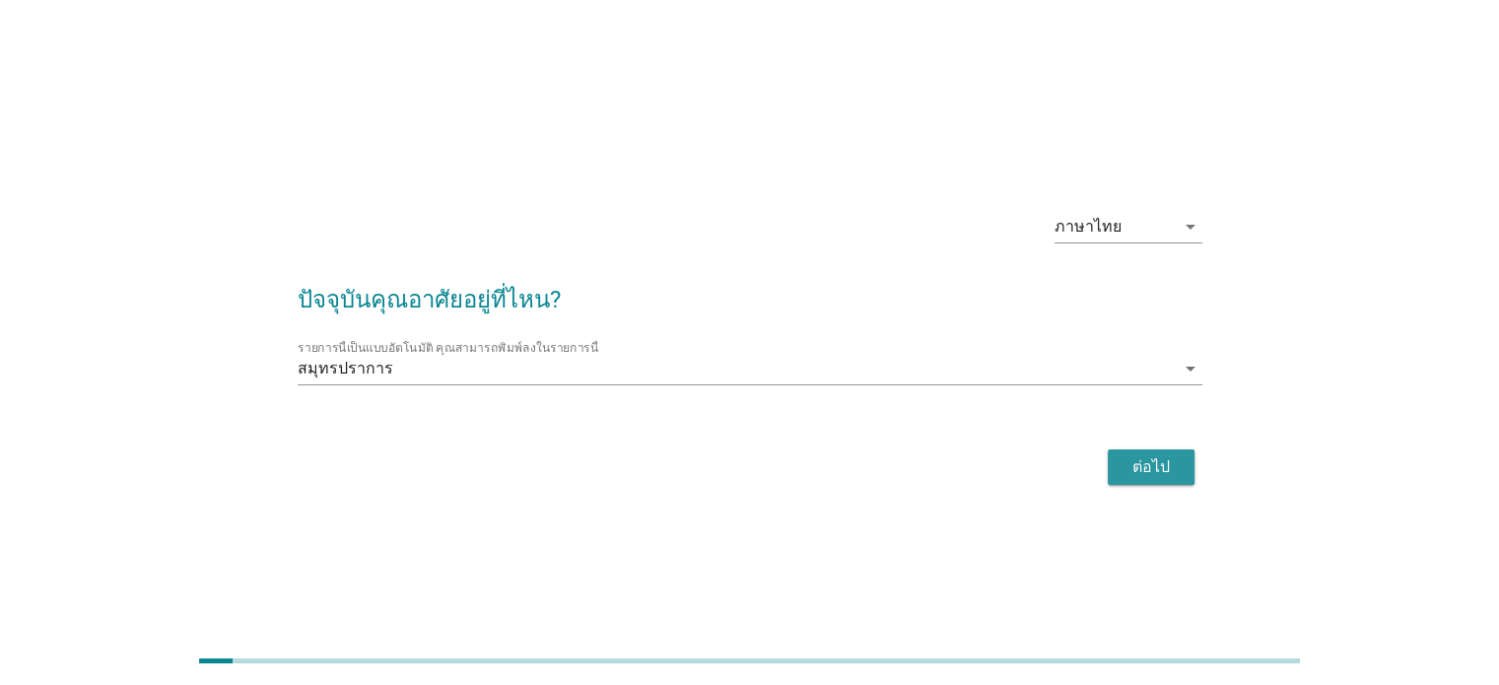
click at [1137, 469] on div "ต่อไป" at bounding box center [1151, 467] width 55 height 24
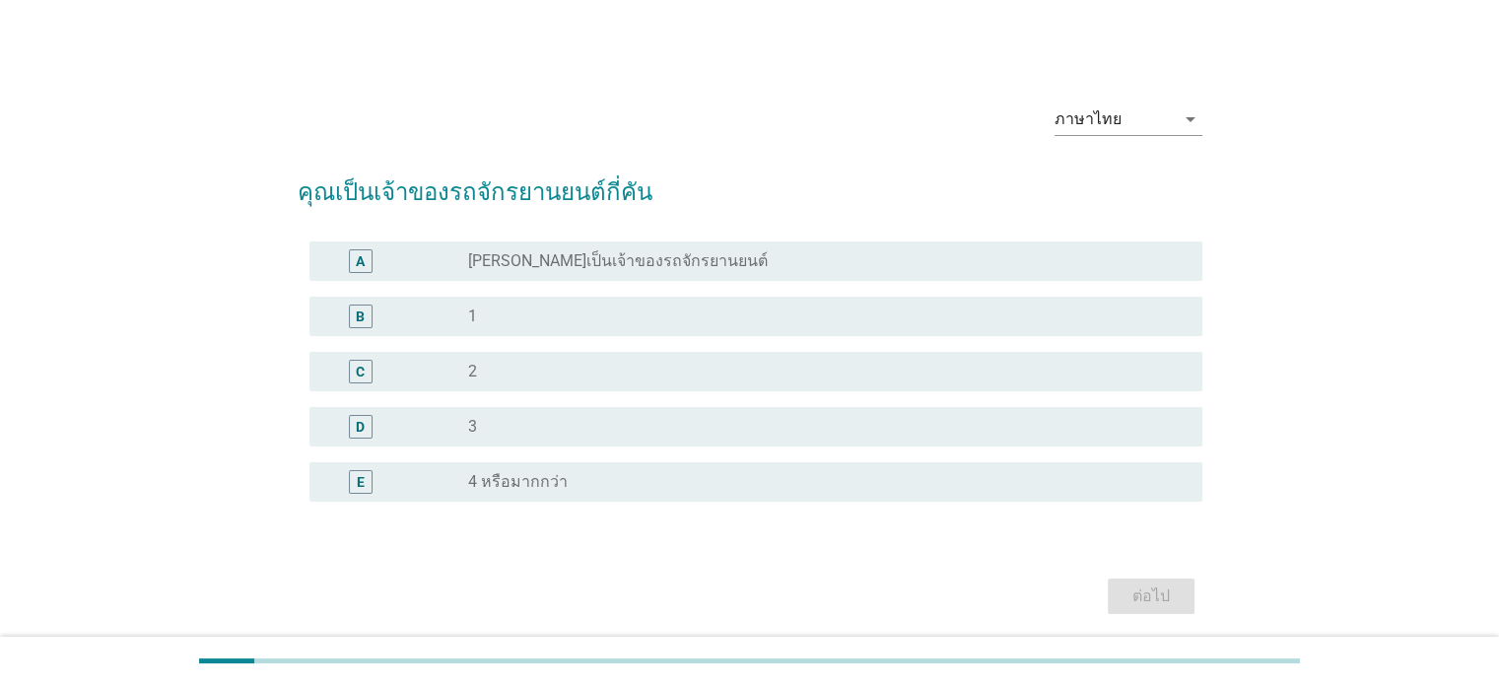
drag, startPoint x: 538, startPoint y: 308, endPoint x: 571, endPoint y: 324, distance: 36.1
click at [539, 309] on div "radio_button_unchecked 1" at bounding box center [819, 317] width 702 height 20
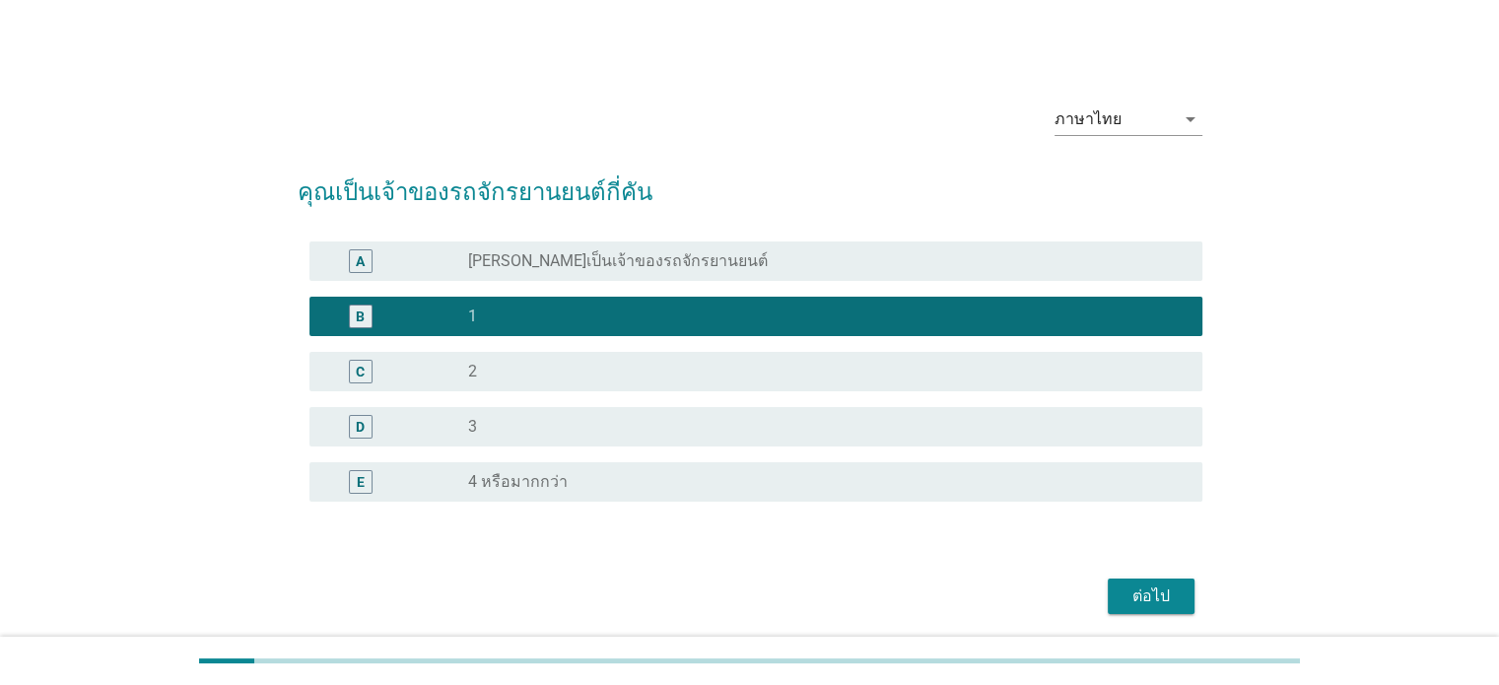
click at [1126, 596] on div "ต่อไป" at bounding box center [1151, 596] width 55 height 24
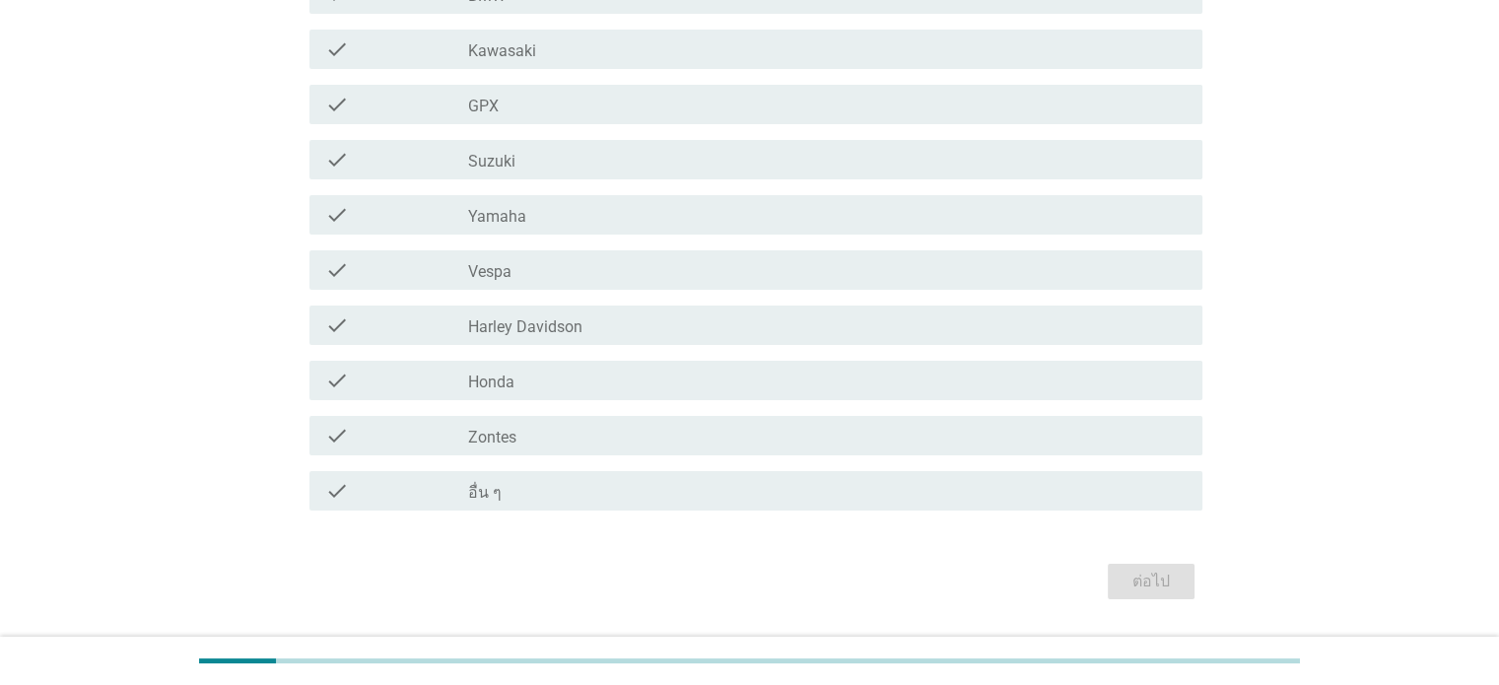
scroll to position [351, 0]
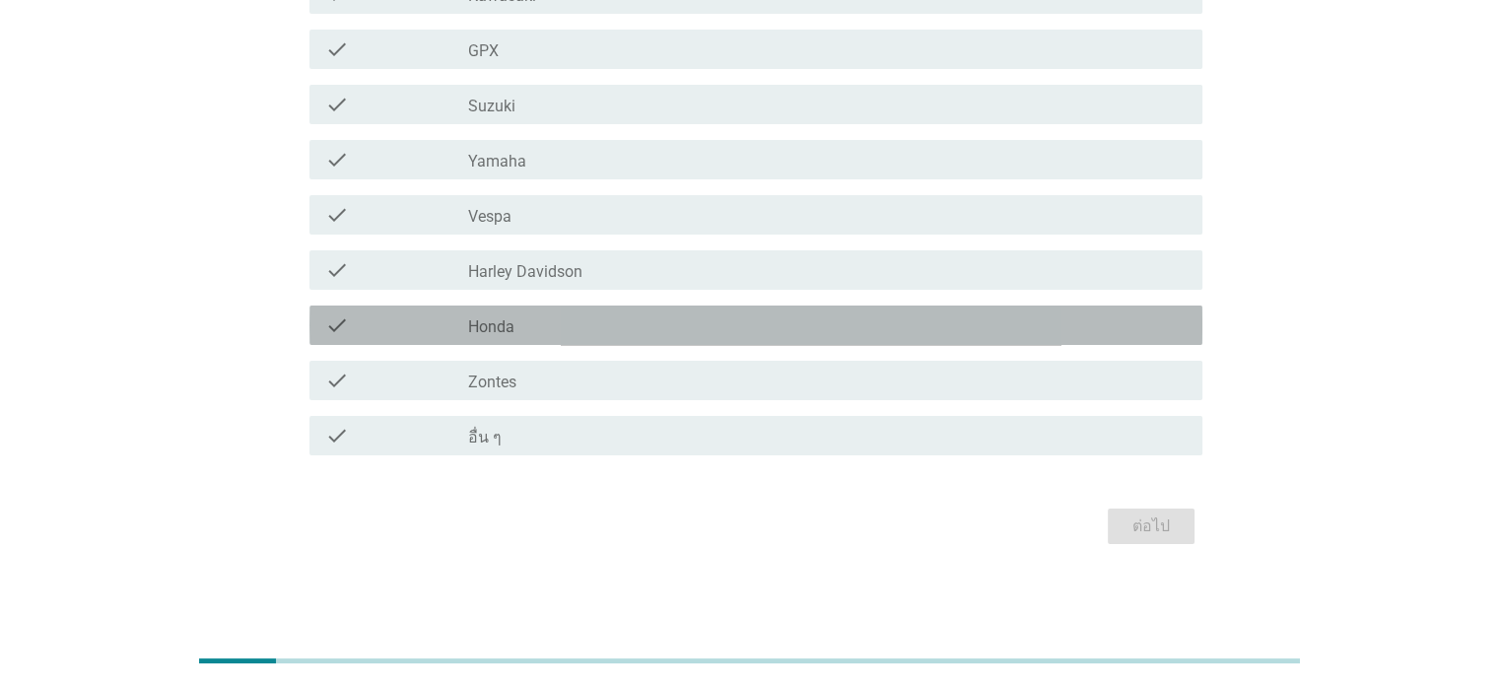
click at [650, 331] on div "check_box_outline_blank Honda" at bounding box center [827, 325] width 718 height 24
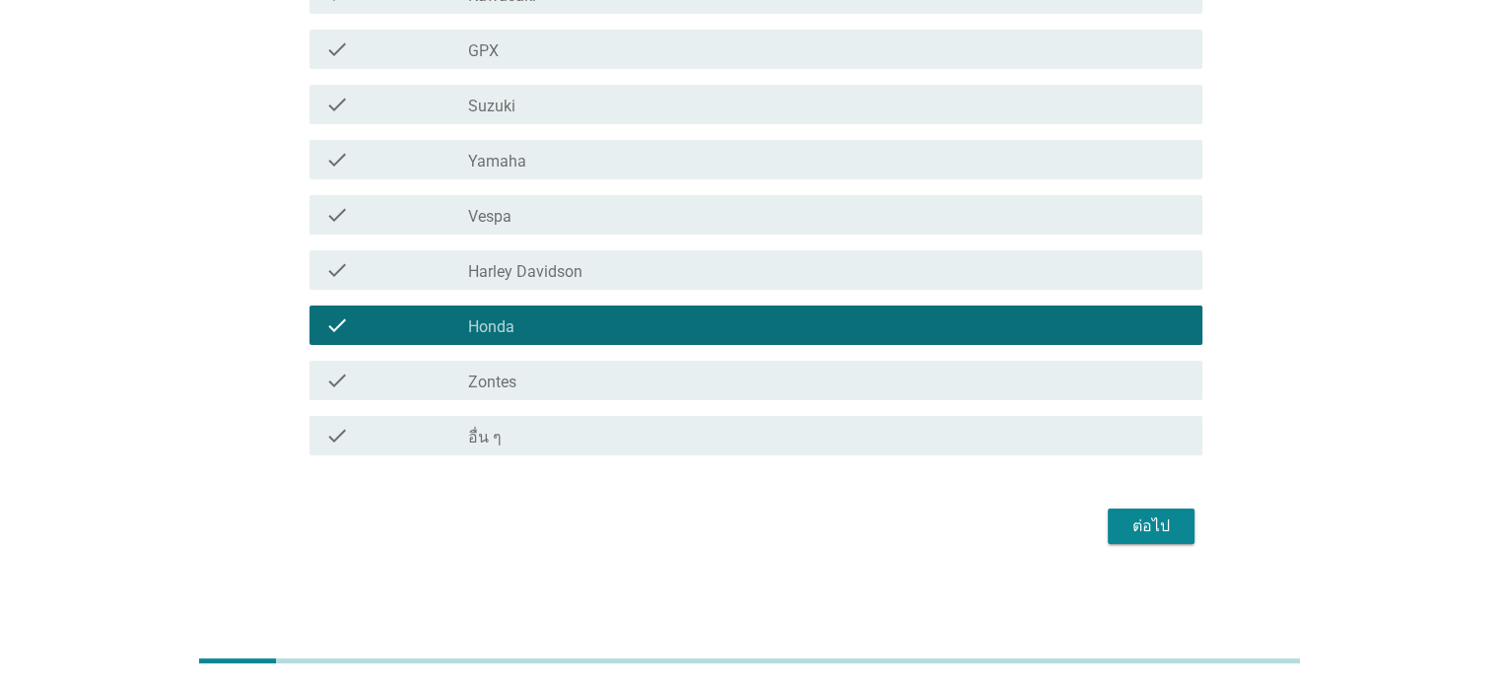
click at [1152, 525] on div "ต่อไป" at bounding box center [1151, 526] width 55 height 24
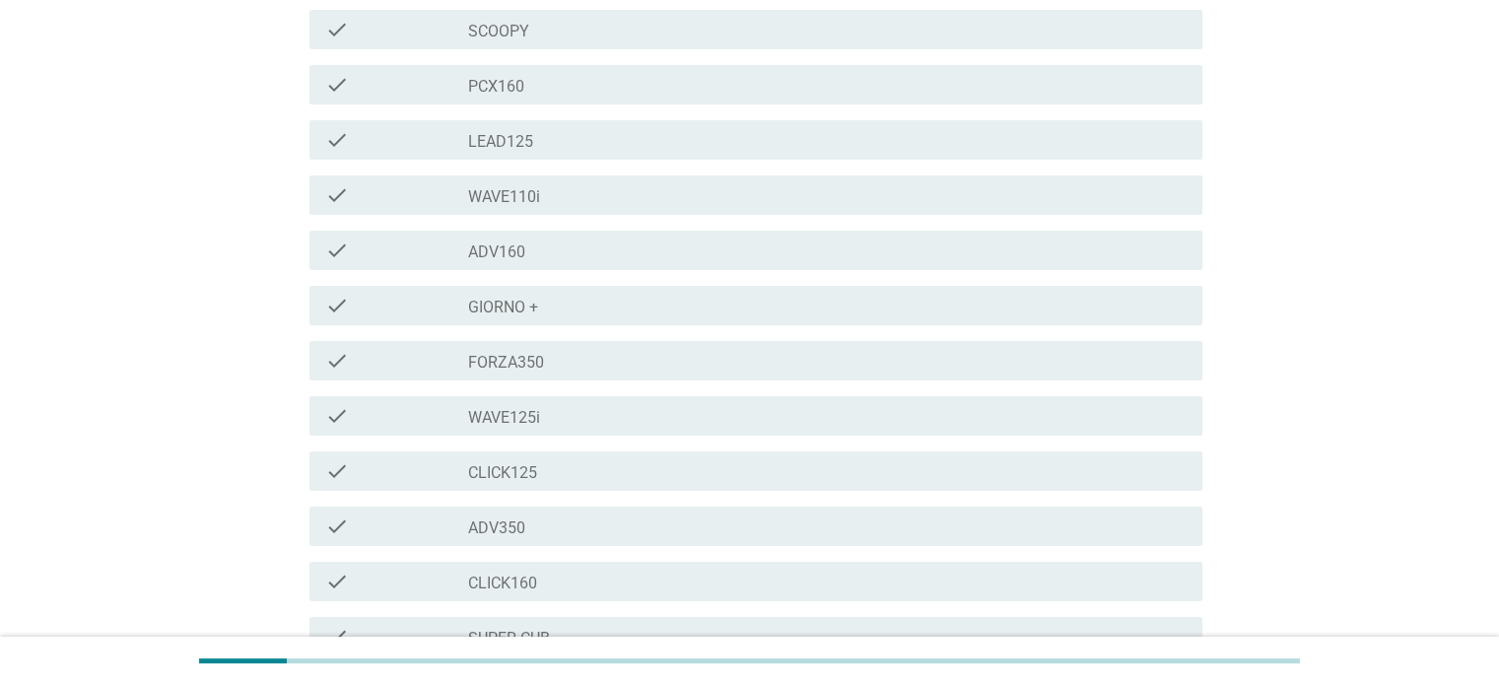
scroll to position [552, 0]
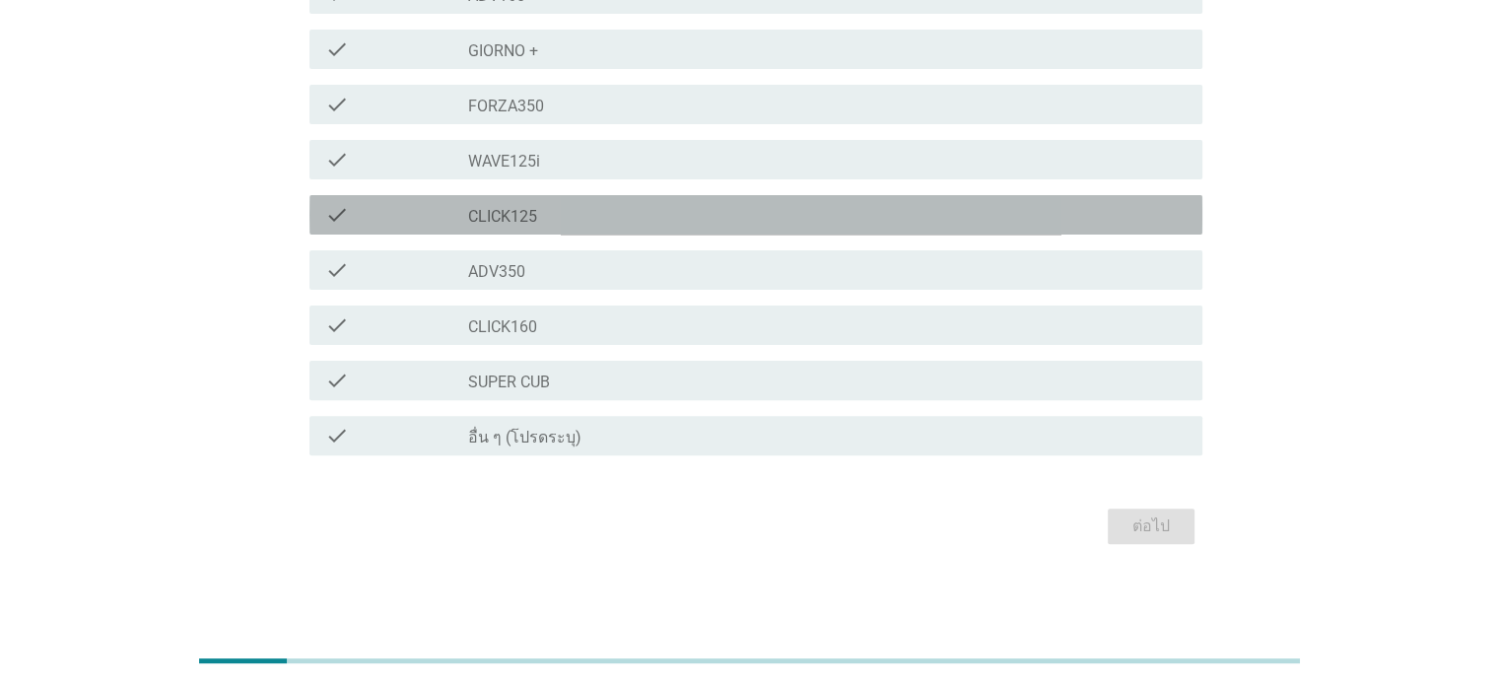
click at [548, 216] on div "check_box_outline_blank CLICK125" at bounding box center [827, 215] width 718 height 24
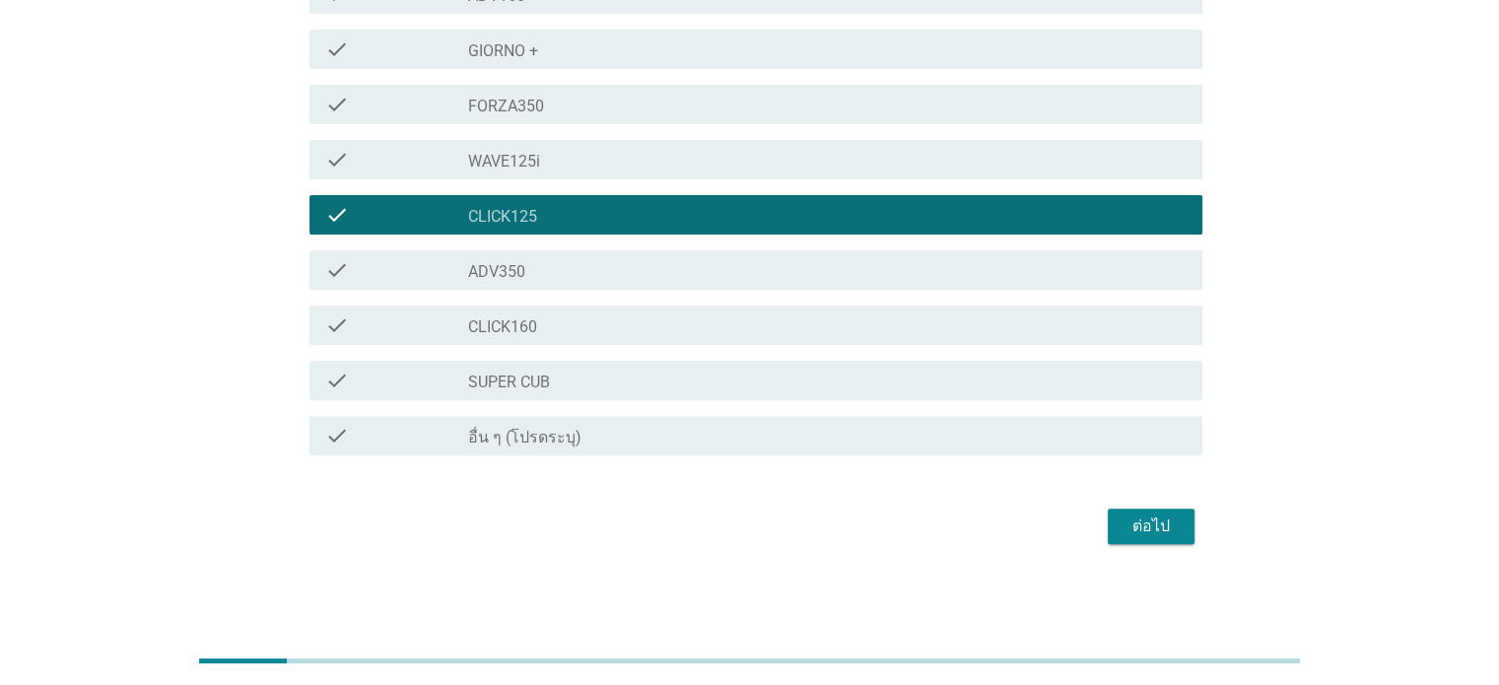
click at [1151, 531] on div "ต่อไป" at bounding box center [1151, 526] width 55 height 24
